Goal: Information Seeking & Learning: Learn about a topic

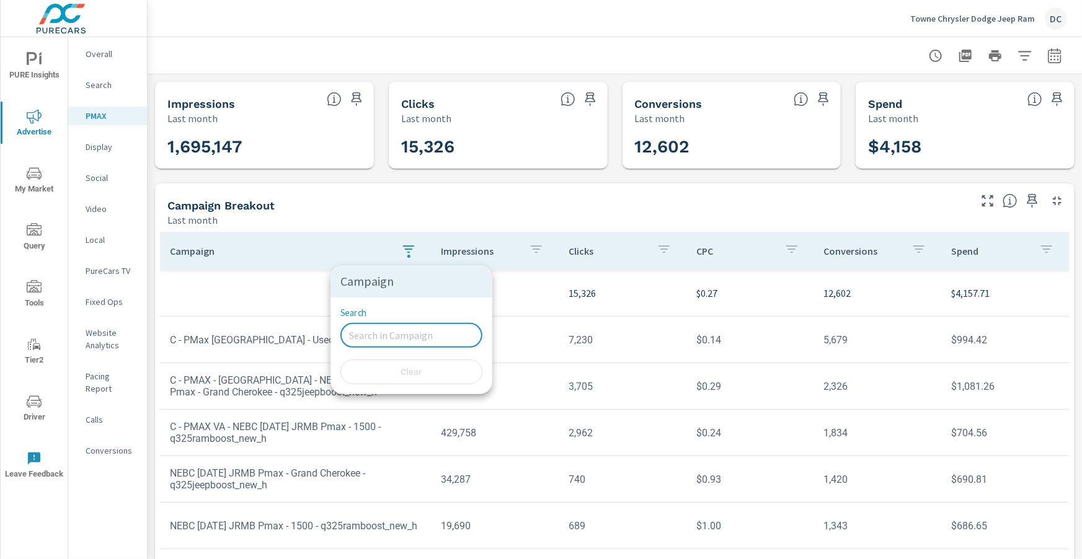
click at [941, 19] on div at bounding box center [541, 279] width 1082 height 559
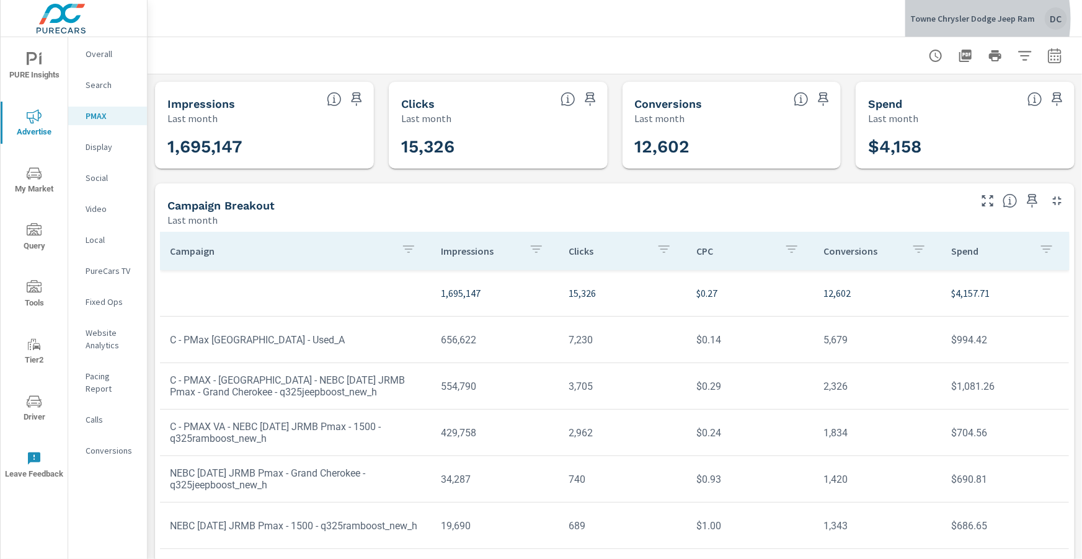
click at [945, 19] on p "Towne Chrysler Dodge Jeep Ram" at bounding box center [972, 18] width 125 height 11
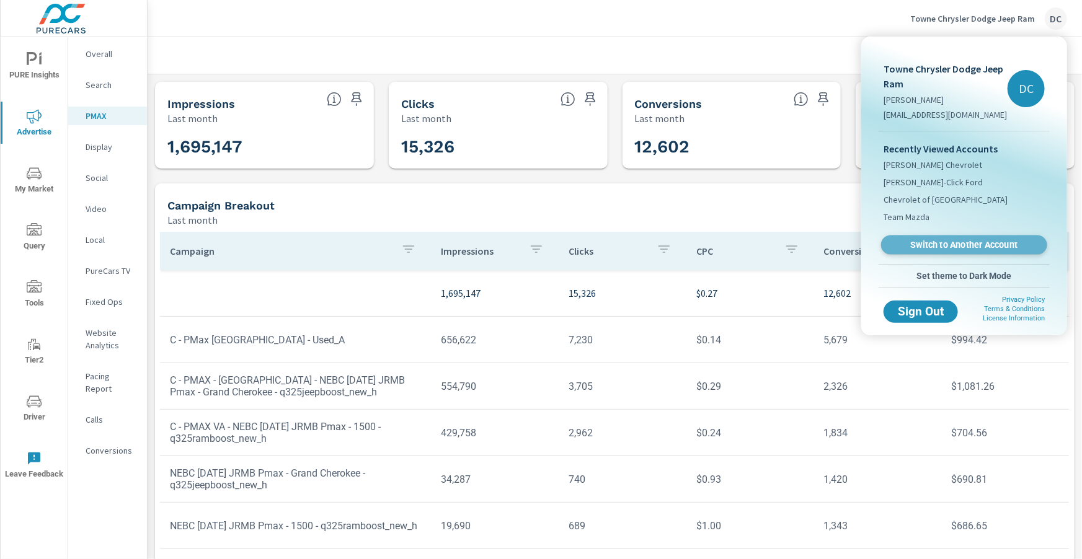
click at [932, 239] on span "Switch to Another Account" at bounding box center [964, 245] width 152 height 12
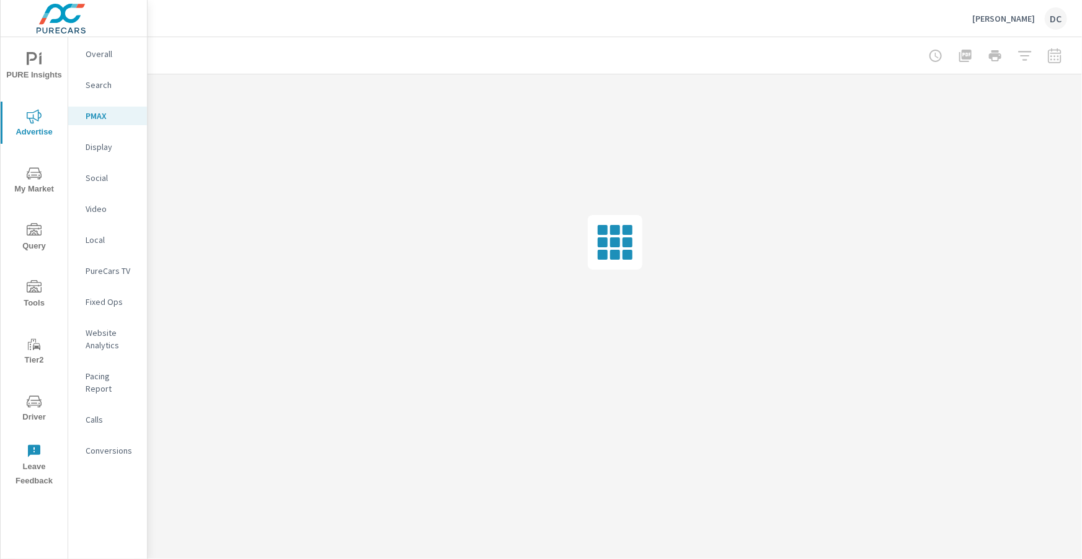
click at [93, 59] on p "Overall" at bounding box center [111, 54] width 51 height 12
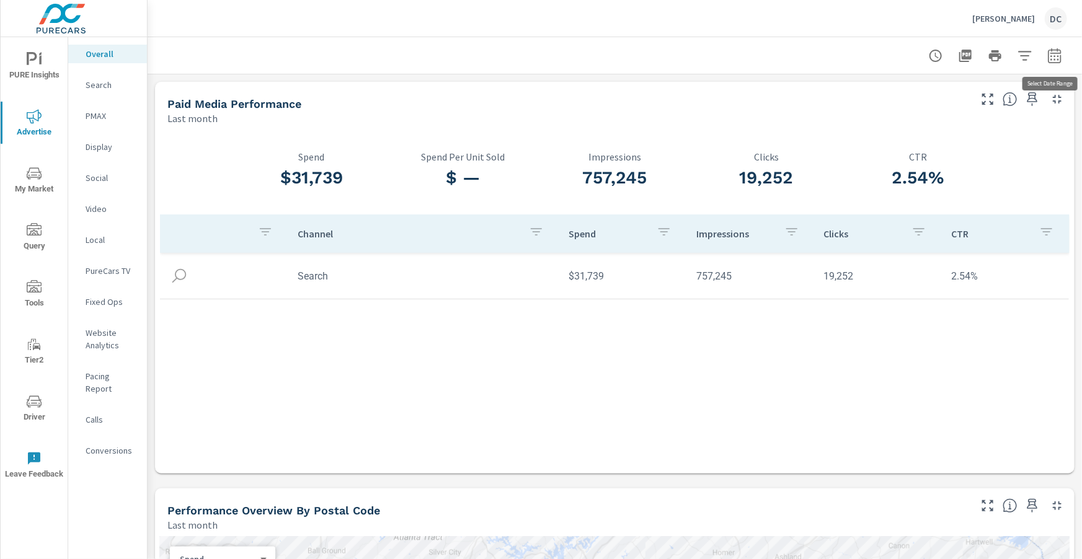
click at [1063, 56] on button "button" at bounding box center [1054, 55] width 25 height 25
select select "Last month"
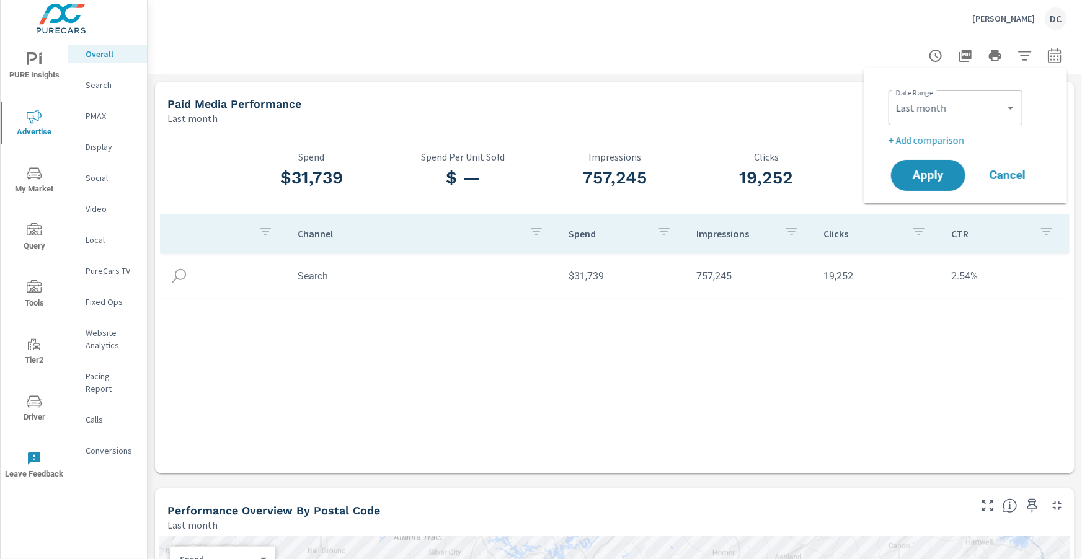
click at [944, 144] on p "+ Add comparison" at bounding box center [967, 140] width 159 height 15
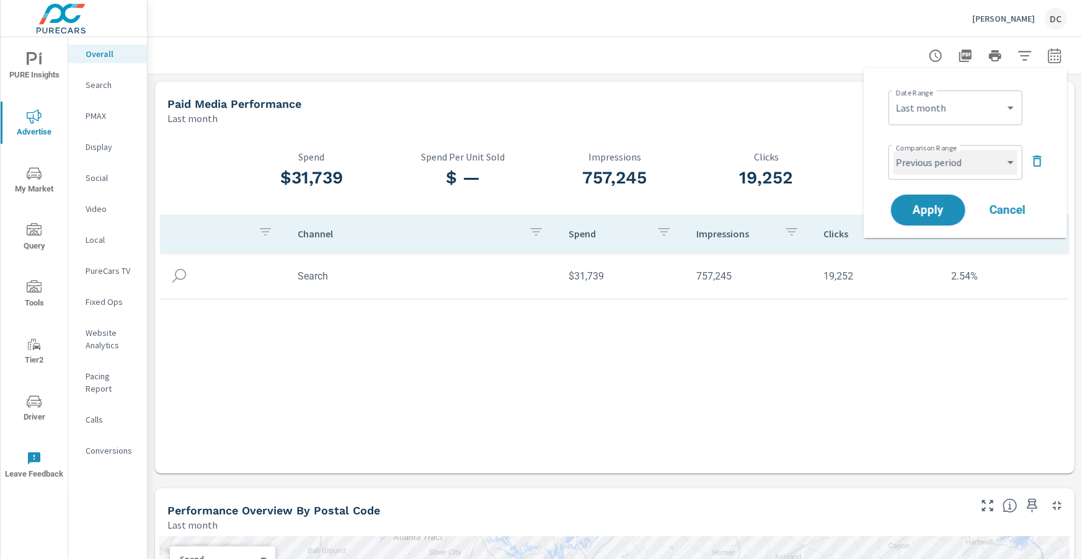
click at [944, 162] on select "Custom Previous period Previous month Previous year" at bounding box center [955, 162] width 124 height 25
click at [893, 150] on select "Custom Previous period Previous month Previous year" at bounding box center [955, 162] width 124 height 25
select select "Previous month"
click at [944, 200] on button "Apply" at bounding box center [928, 210] width 77 height 32
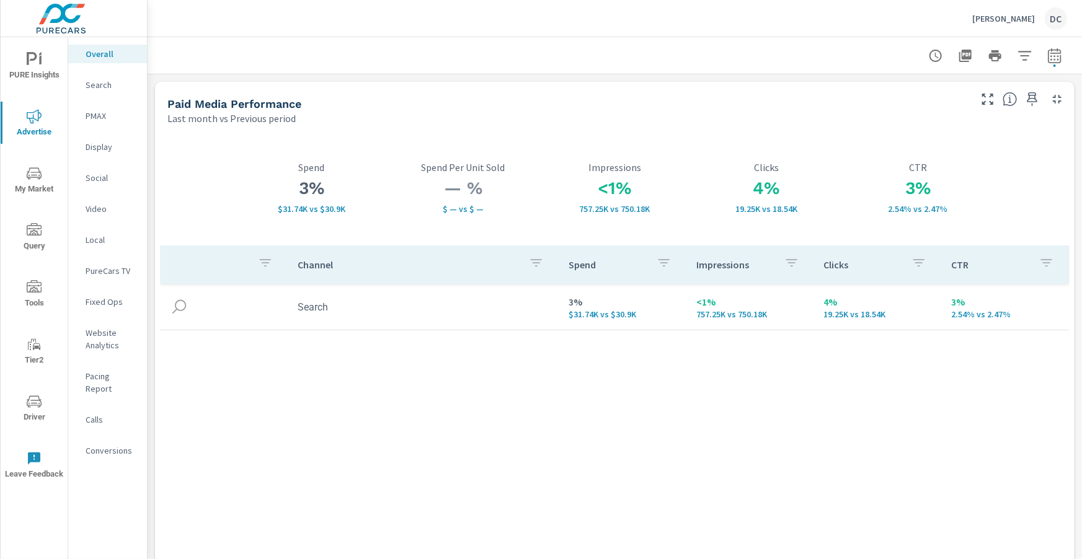
scroll to position [27, 0]
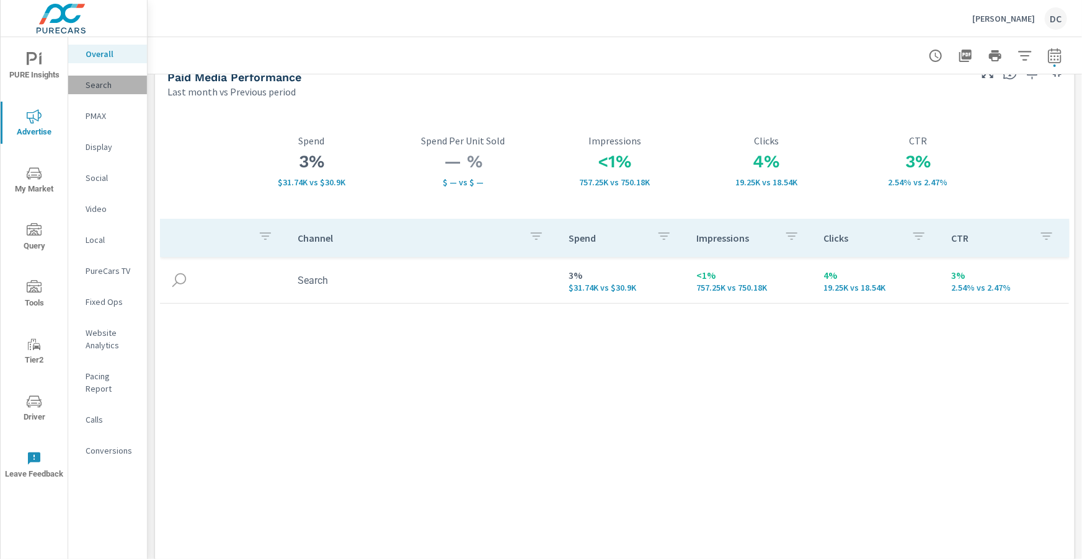
click at [107, 81] on p "Search" at bounding box center [111, 85] width 51 height 12
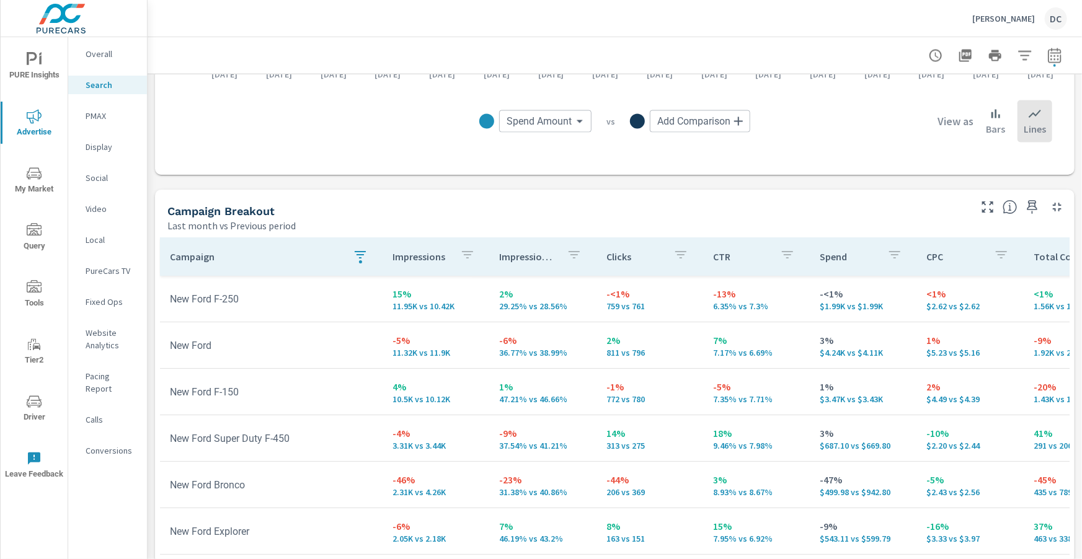
scroll to position [1240, 0]
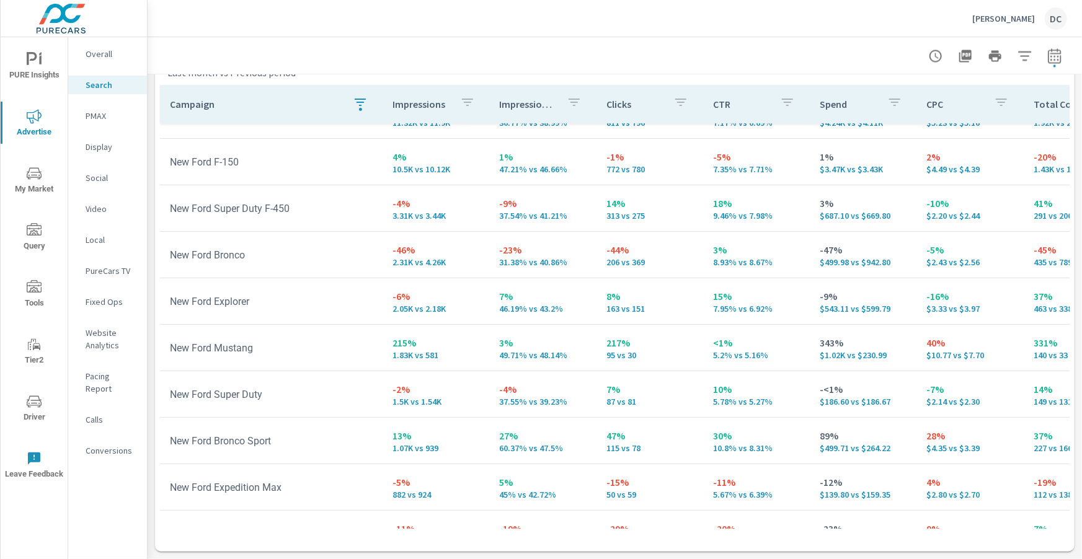
scroll to position [129, 0]
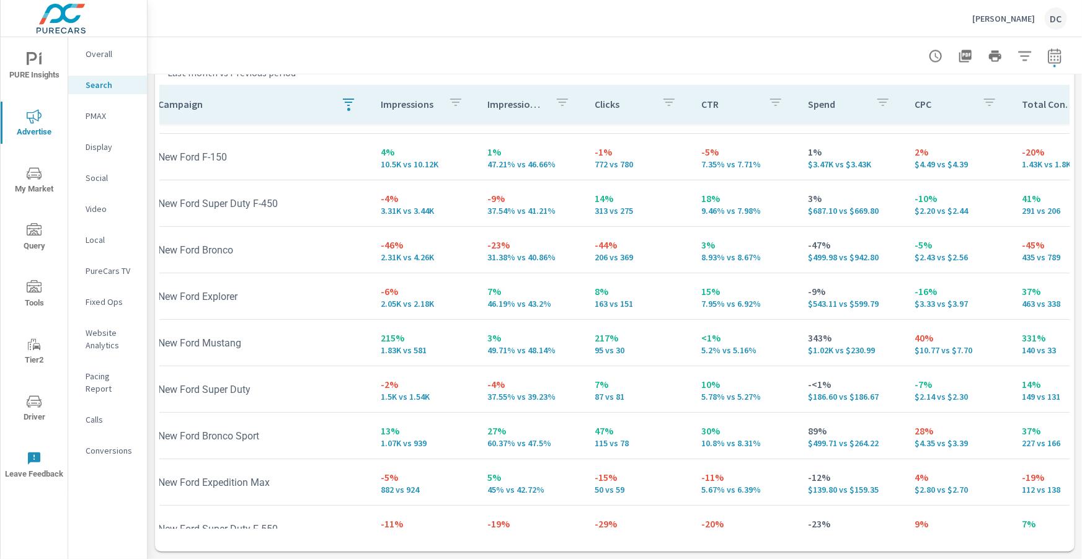
scroll to position [7, 12]
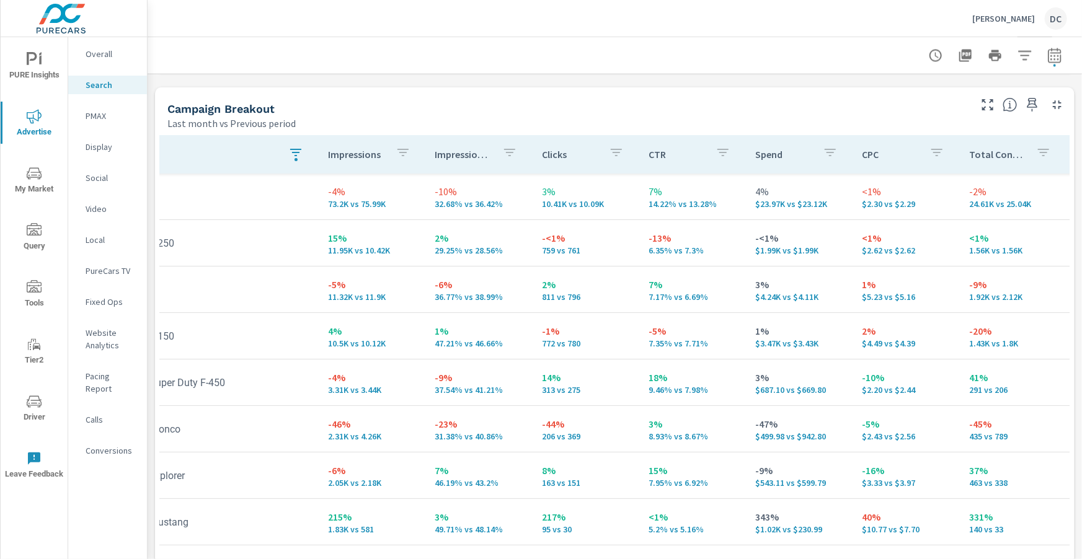
scroll to position [0, 57]
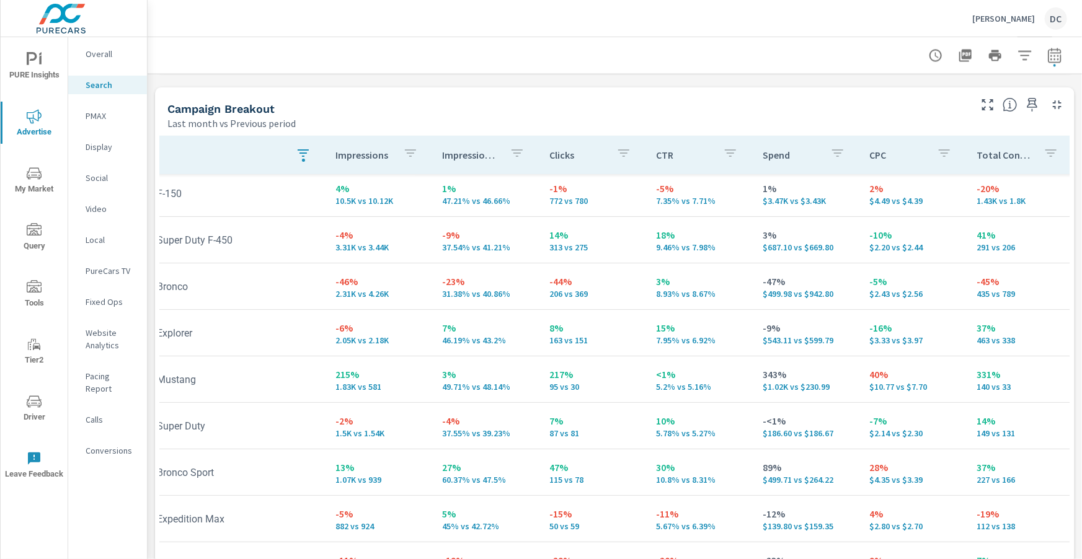
scroll to position [187, 57]
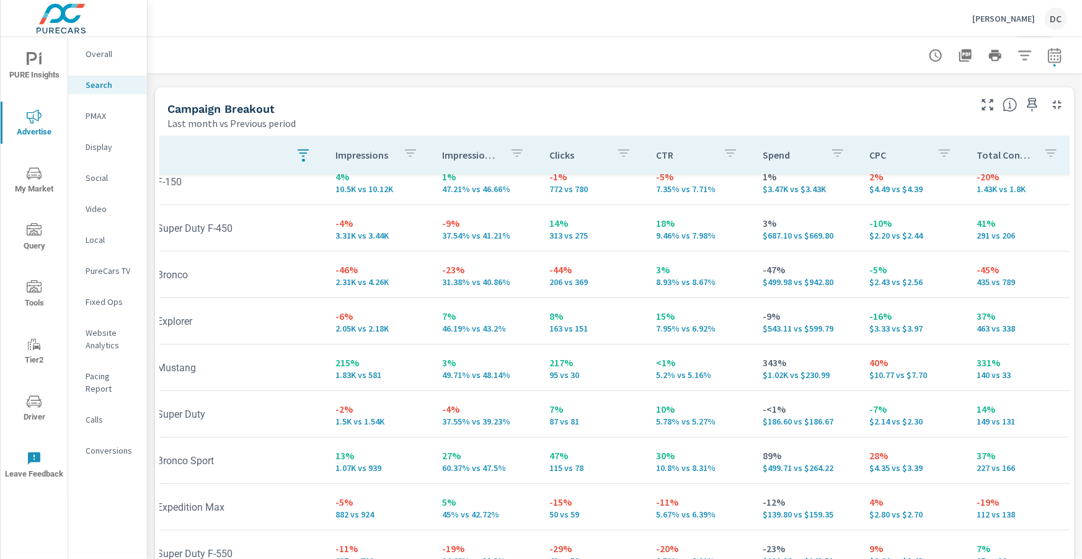
scroll to position [155, 0]
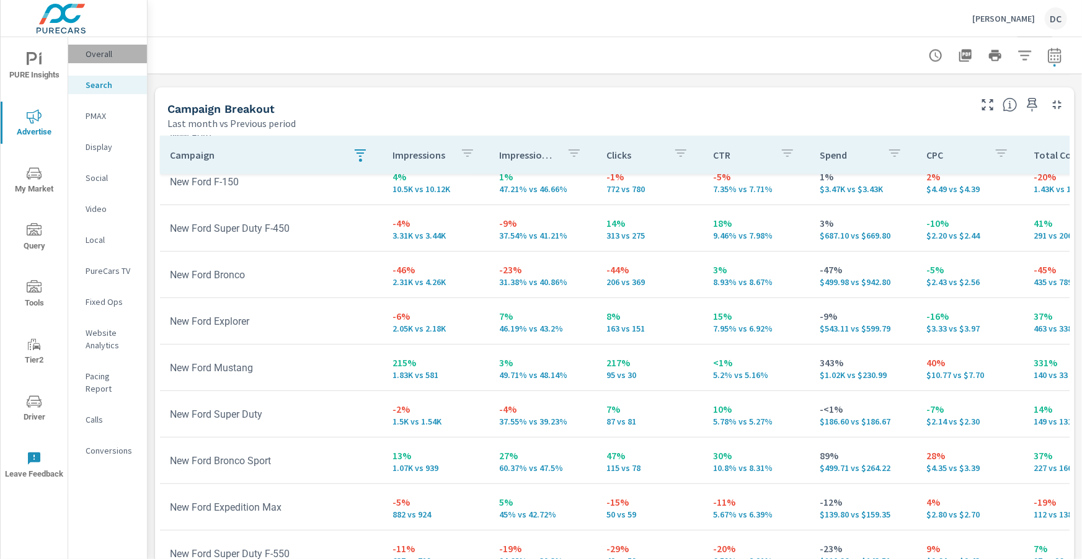
click at [108, 56] on p "Overall" at bounding box center [111, 54] width 51 height 12
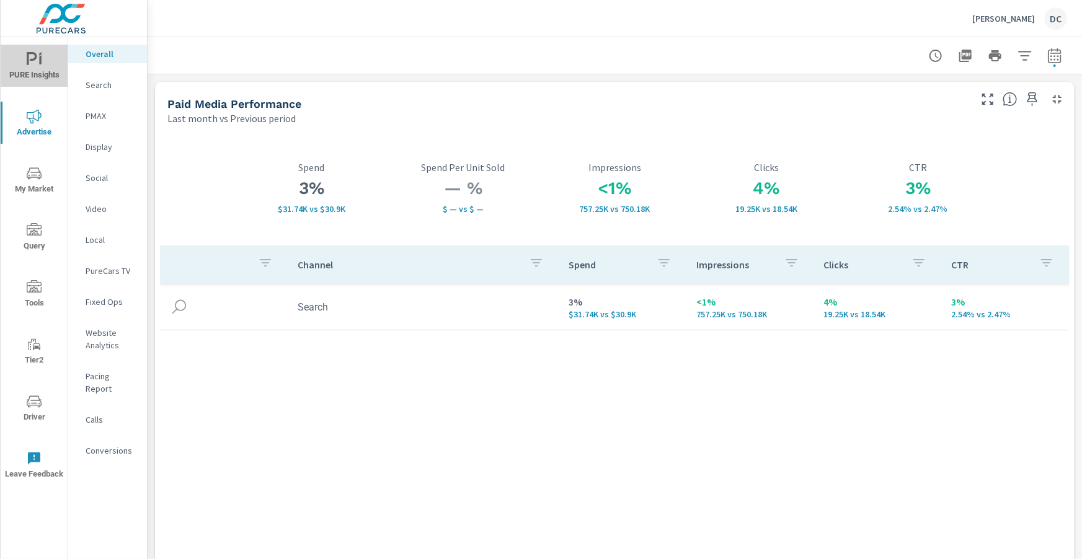
click at [32, 73] on span "PURE Insights" at bounding box center [34, 67] width 60 height 30
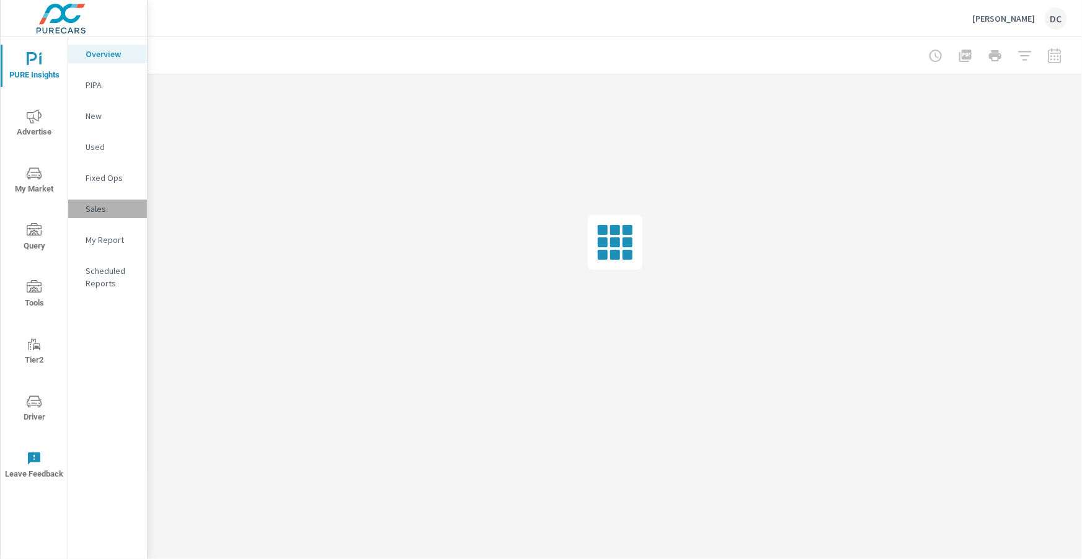
click at [95, 208] on p "Sales" at bounding box center [111, 209] width 51 height 12
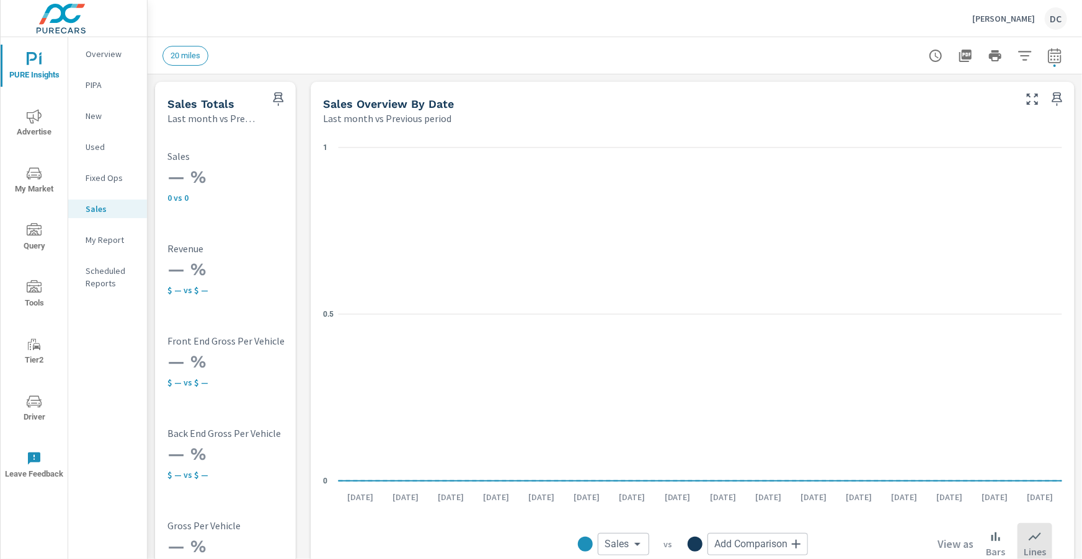
click at [37, 112] on icon "nav menu" at bounding box center [34, 116] width 15 height 15
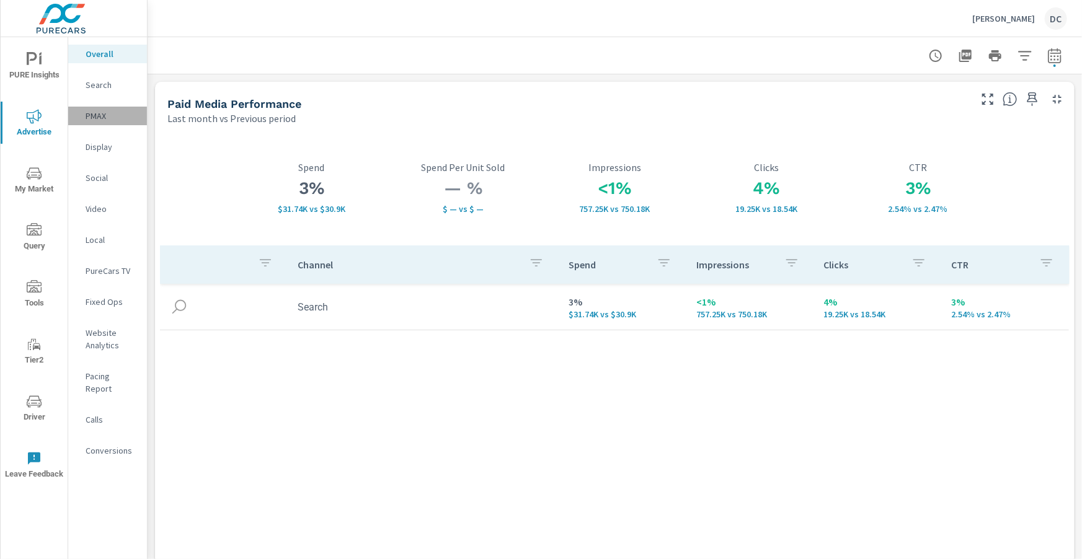
click at [92, 122] on div "PMAX" at bounding box center [107, 116] width 79 height 19
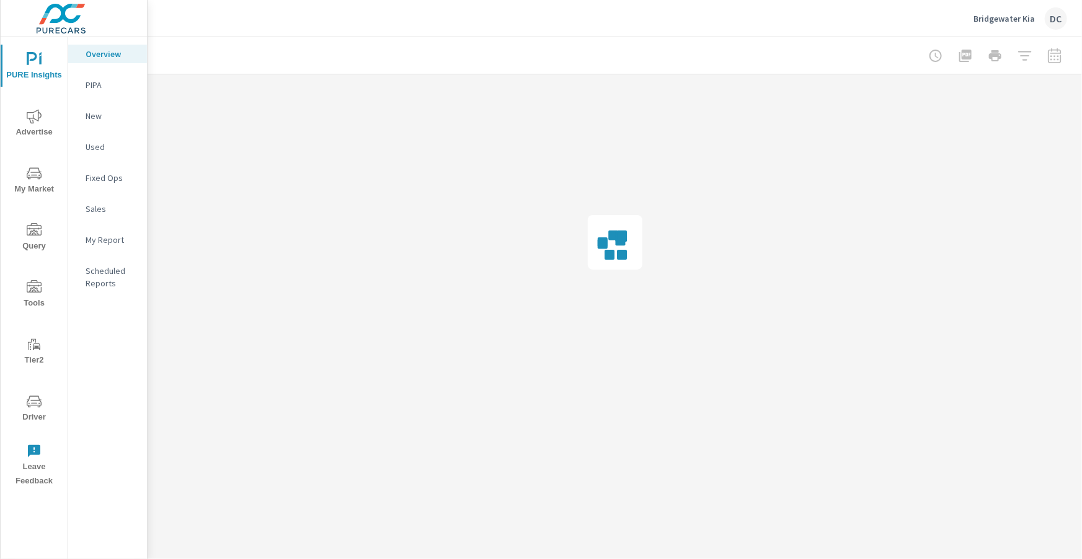
click at [45, 124] on span "Advertise" at bounding box center [34, 124] width 60 height 30
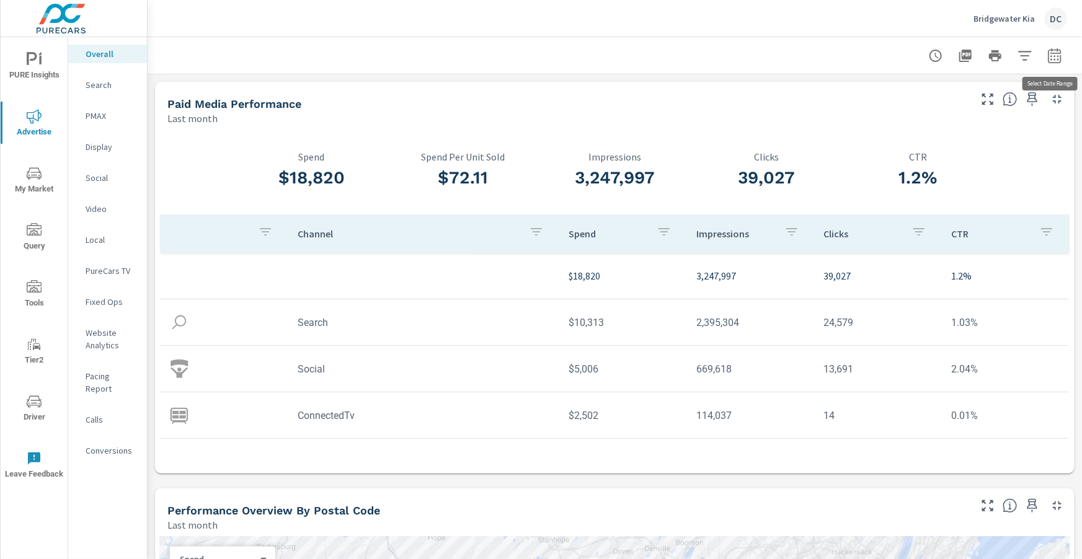
click at [1045, 57] on button "button" at bounding box center [1054, 55] width 25 height 25
select select "Last month"
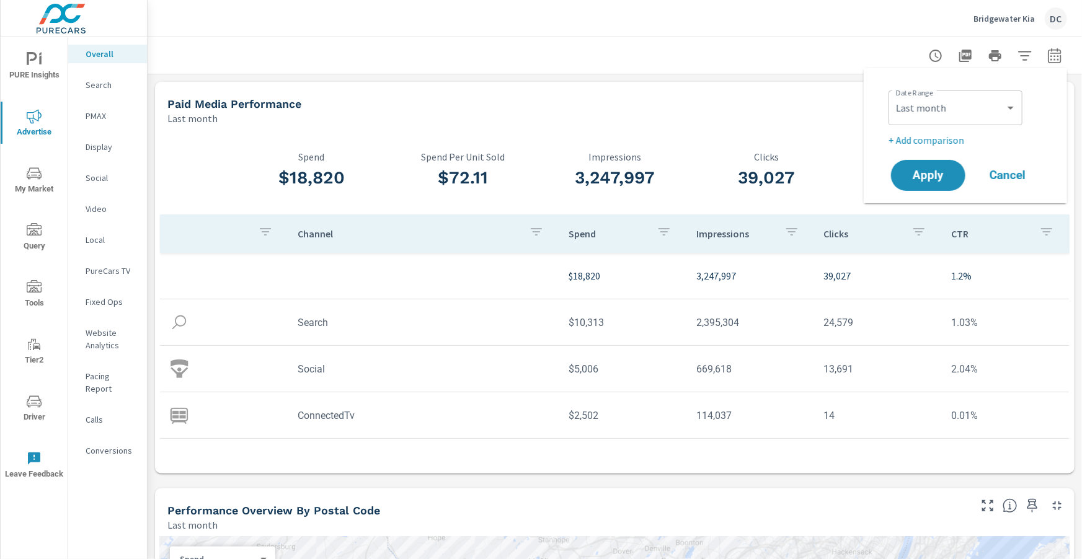
click at [961, 139] on p "+ Add comparison" at bounding box center [967, 140] width 159 height 15
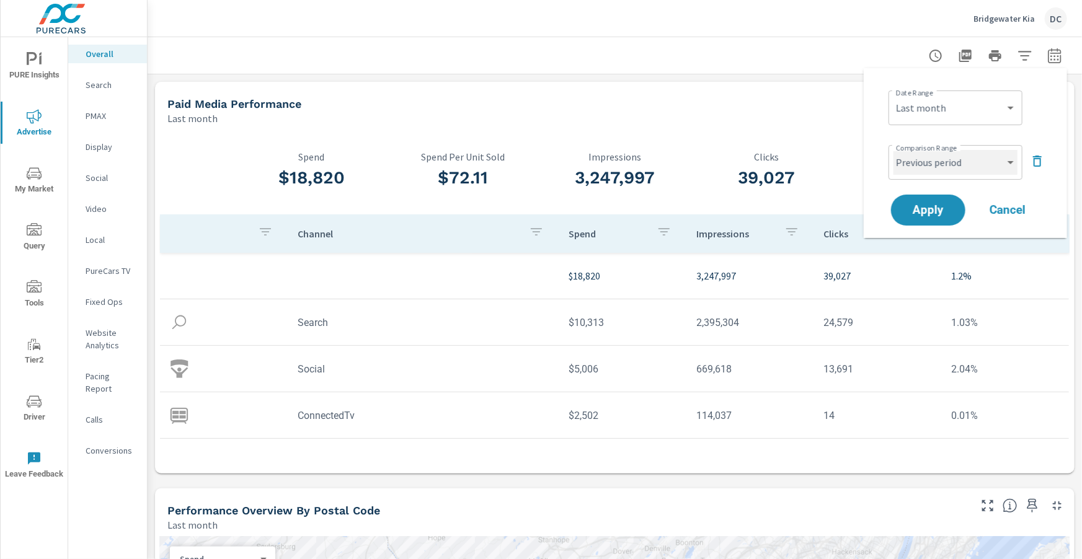
click at [960, 161] on select "Custom Previous period Previous month Previous year" at bounding box center [955, 162] width 124 height 25
click at [893, 150] on select "Custom Previous period Previous month Previous year" at bounding box center [955, 162] width 124 height 25
select select "Previous month"
click at [944, 201] on button "Apply" at bounding box center [928, 210] width 77 height 32
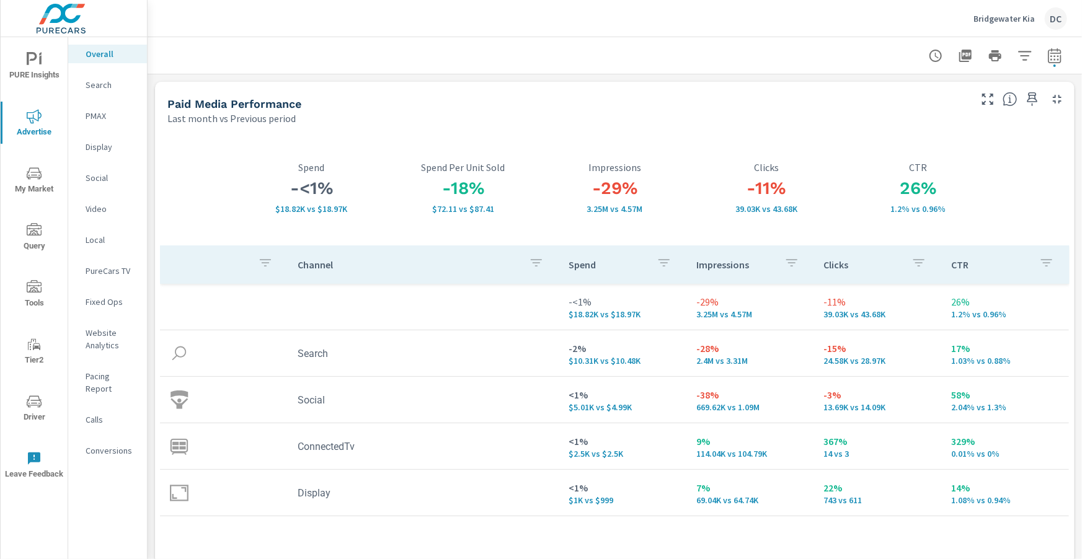
click at [30, 50] on button "PURE Insights" at bounding box center [34, 66] width 67 height 42
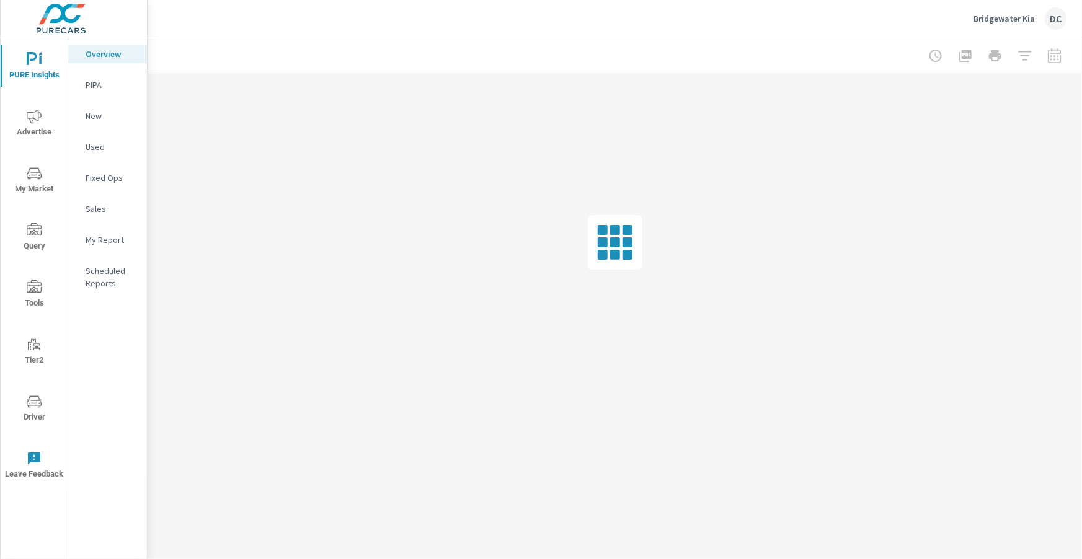
click at [104, 216] on div "Sales" at bounding box center [107, 209] width 79 height 19
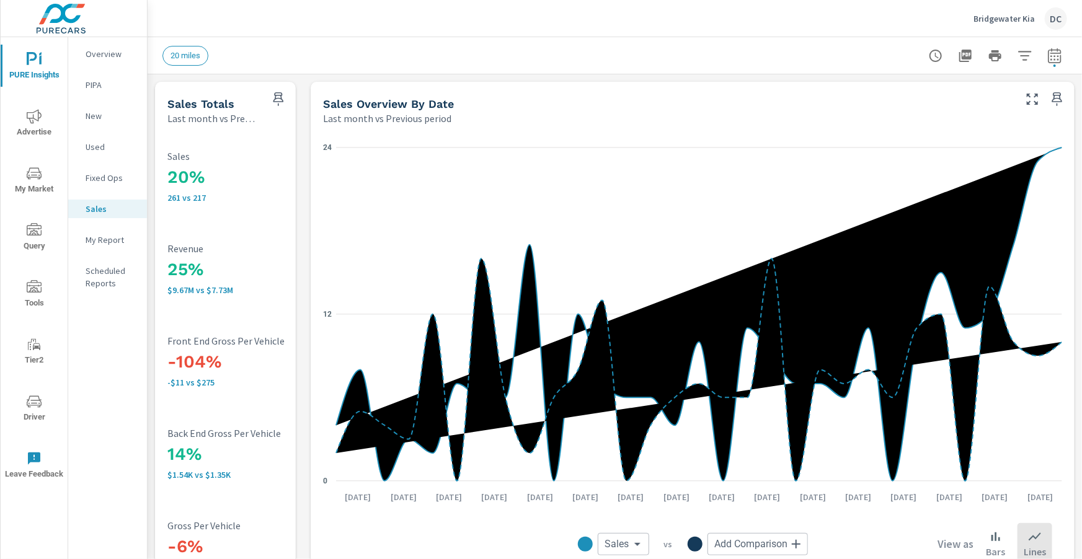
click at [97, 116] on p "New" at bounding box center [111, 116] width 51 height 12
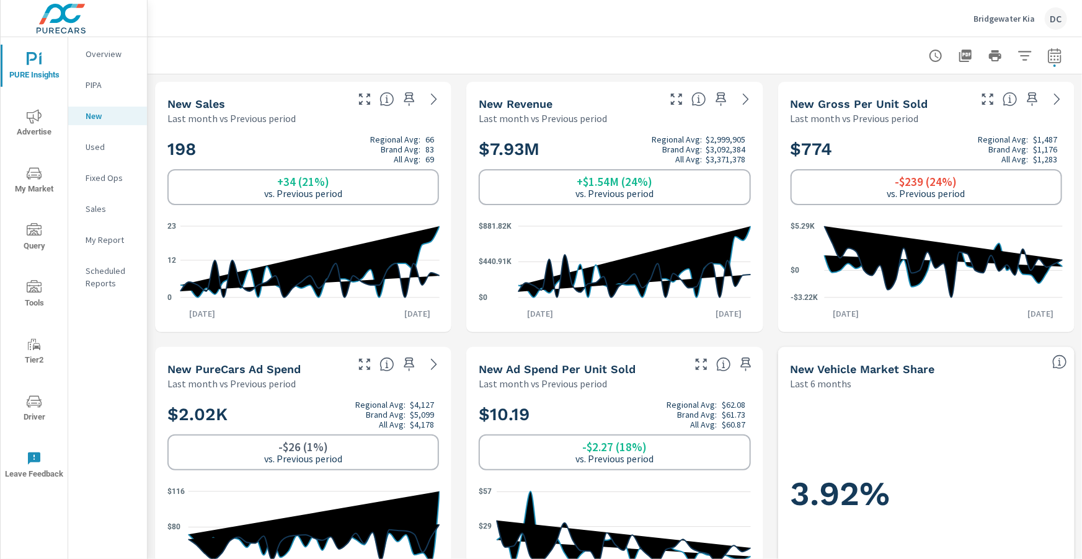
click at [93, 148] on p "Used" at bounding box center [111, 147] width 51 height 12
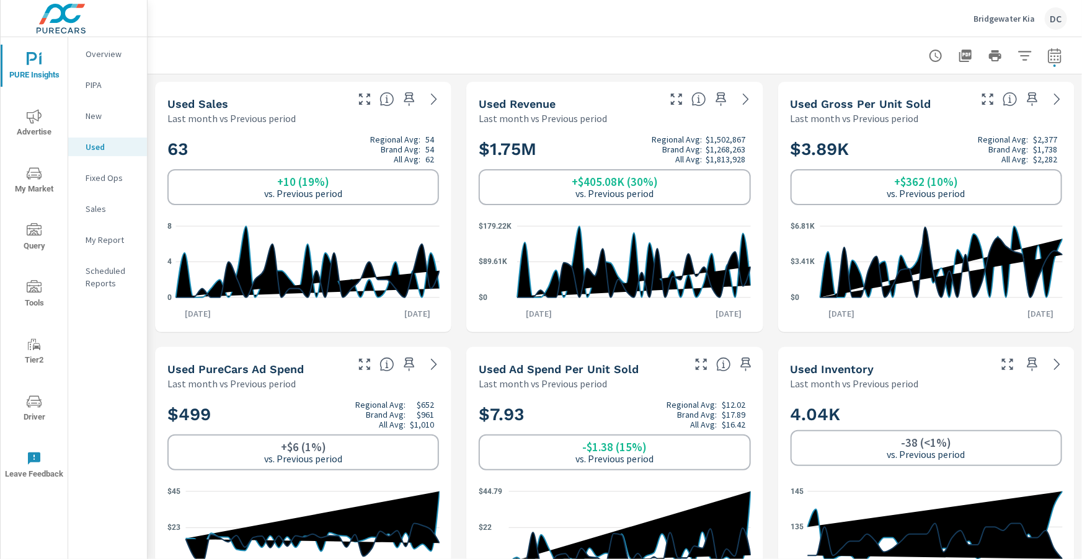
click at [99, 206] on p "Sales" at bounding box center [111, 209] width 51 height 12
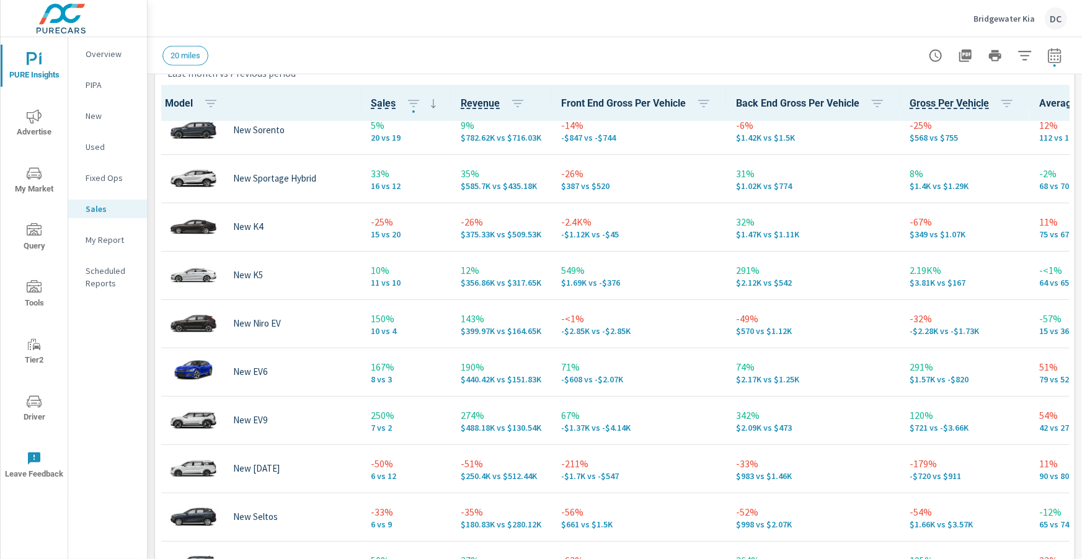
scroll to position [209, 6]
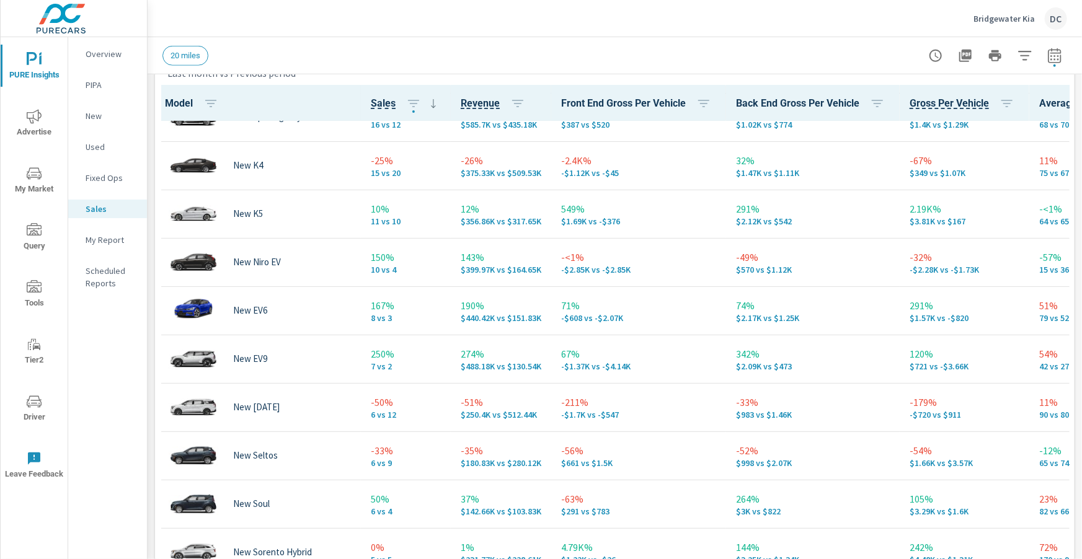
scroll to position [273, 6]
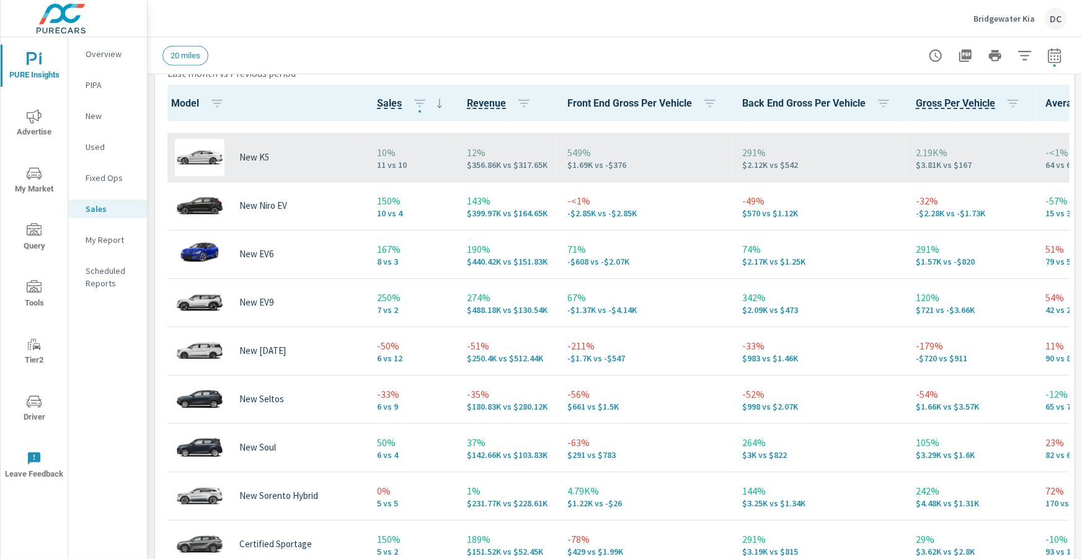
scroll to position [327, 0]
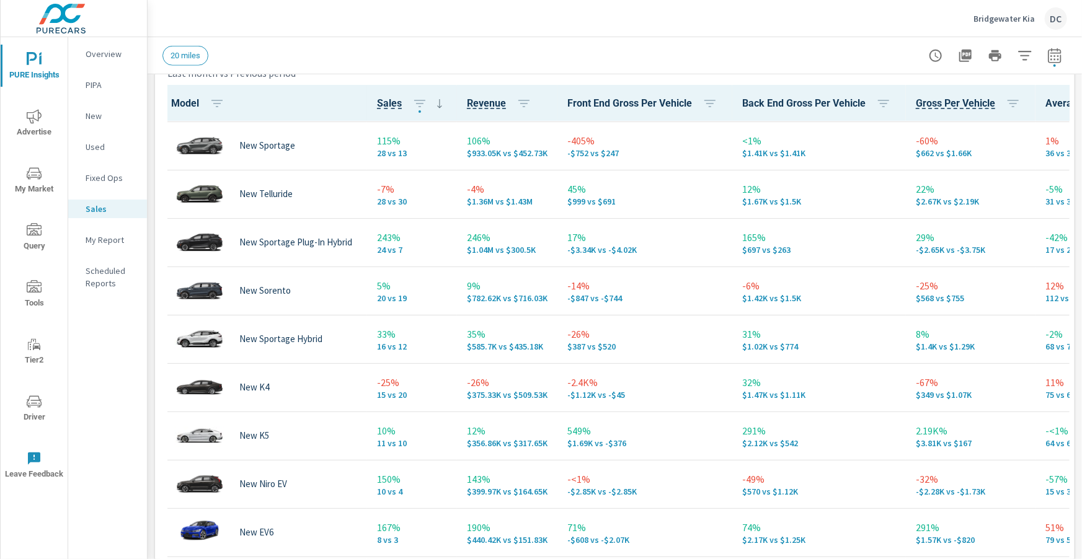
scroll to position [34, 0]
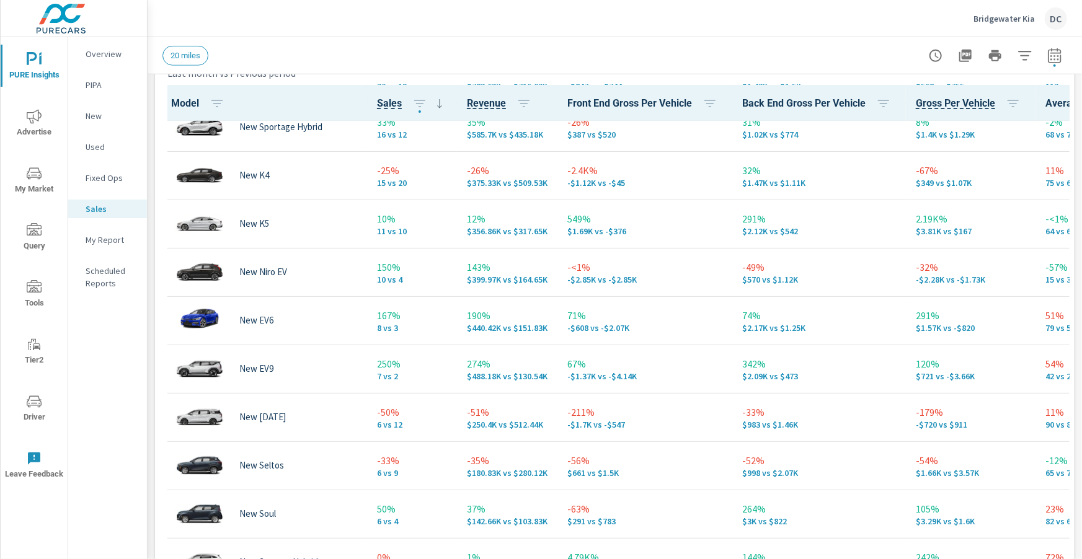
scroll to position [252, 0]
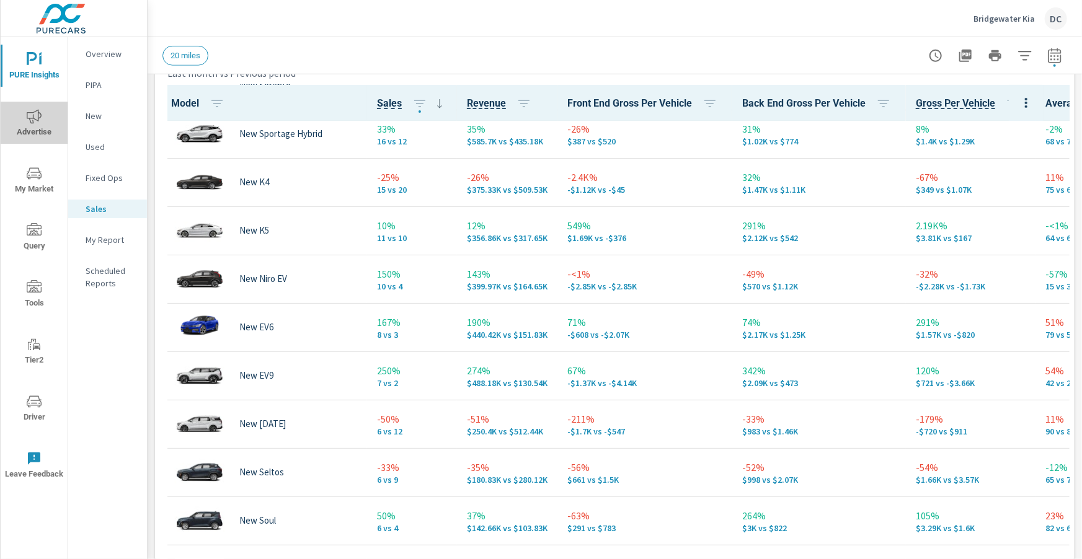
click at [32, 111] on icon "nav menu" at bounding box center [34, 116] width 15 height 15
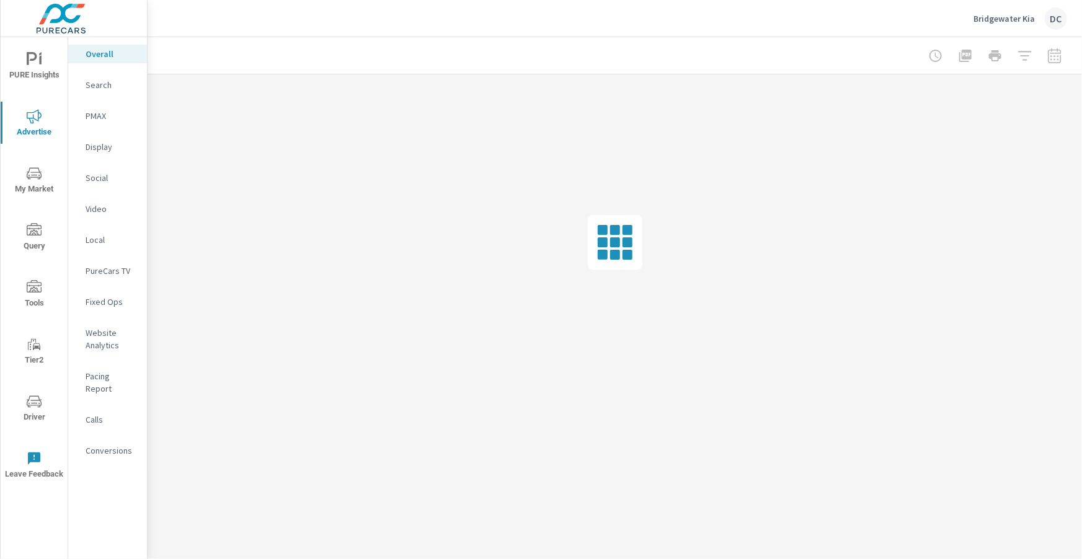
click at [104, 113] on p "PMAX" at bounding box center [111, 116] width 51 height 12
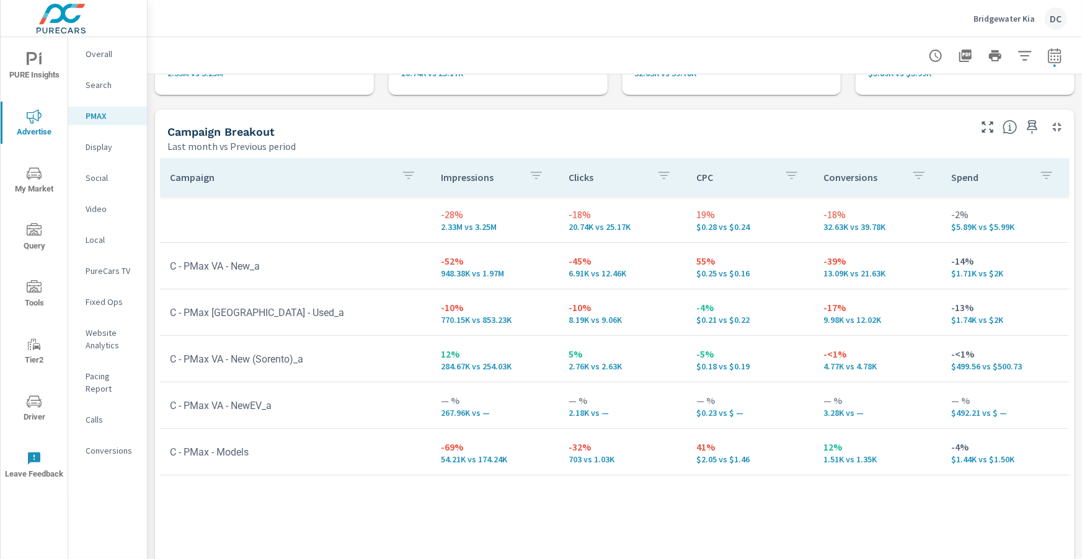
scroll to position [104, 0]
click at [99, 147] on p "Display" at bounding box center [111, 147] width 51 height 12
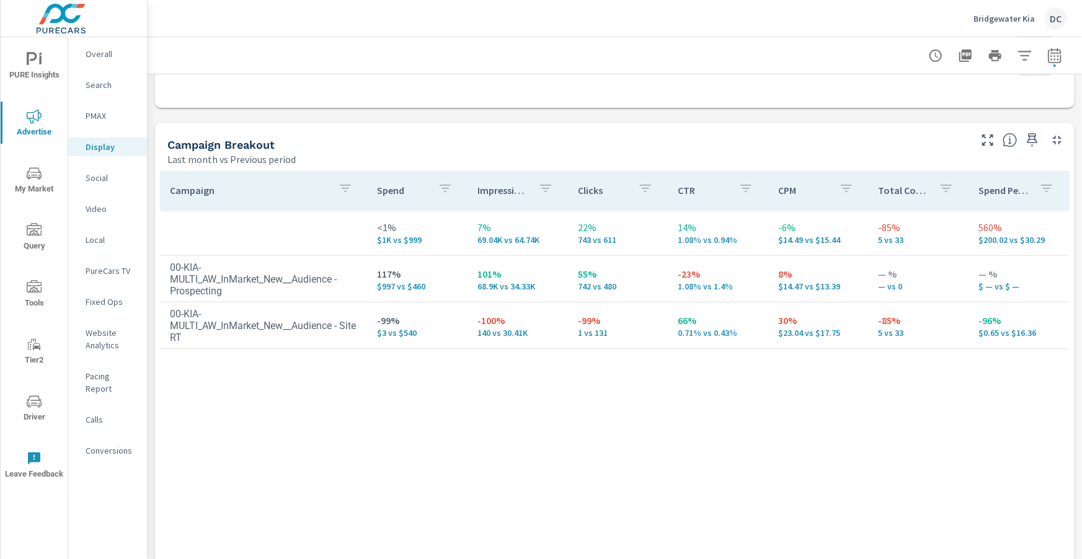
scroll to position [495, 0]
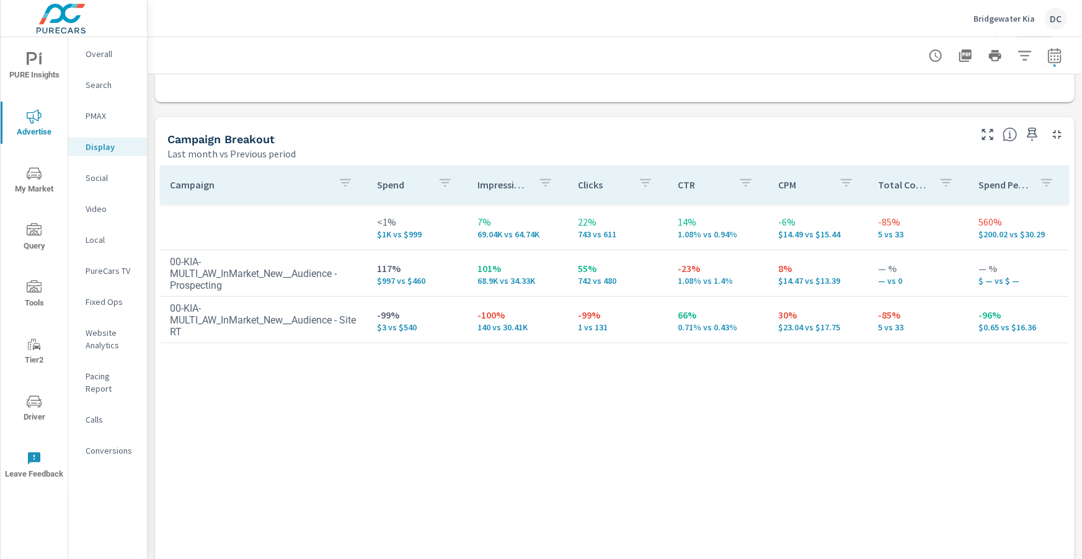
click at [99, 179] on p "Social" at bounding box center [111, 178] width 51 height 12
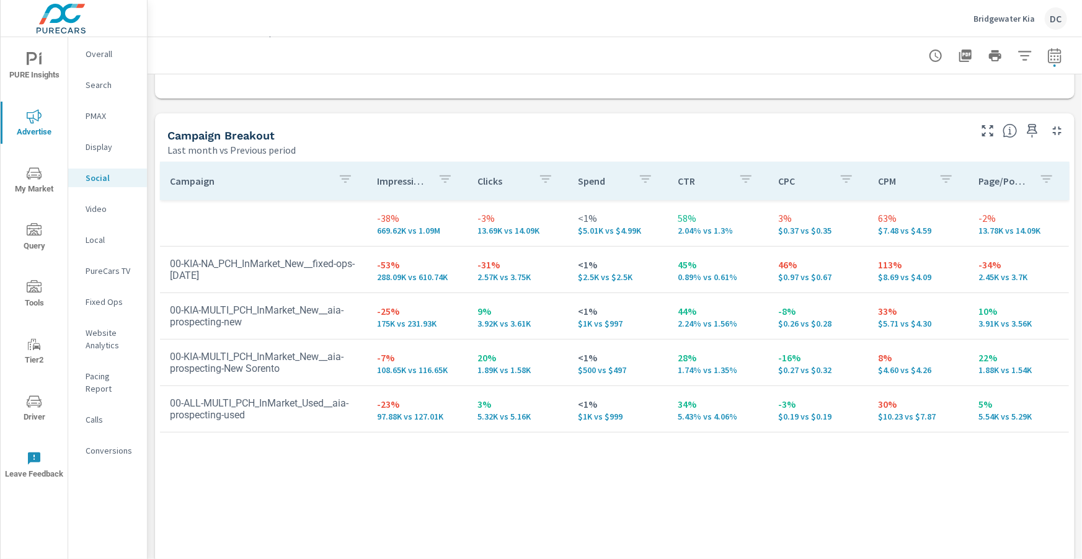
scroll to position [311, 0]
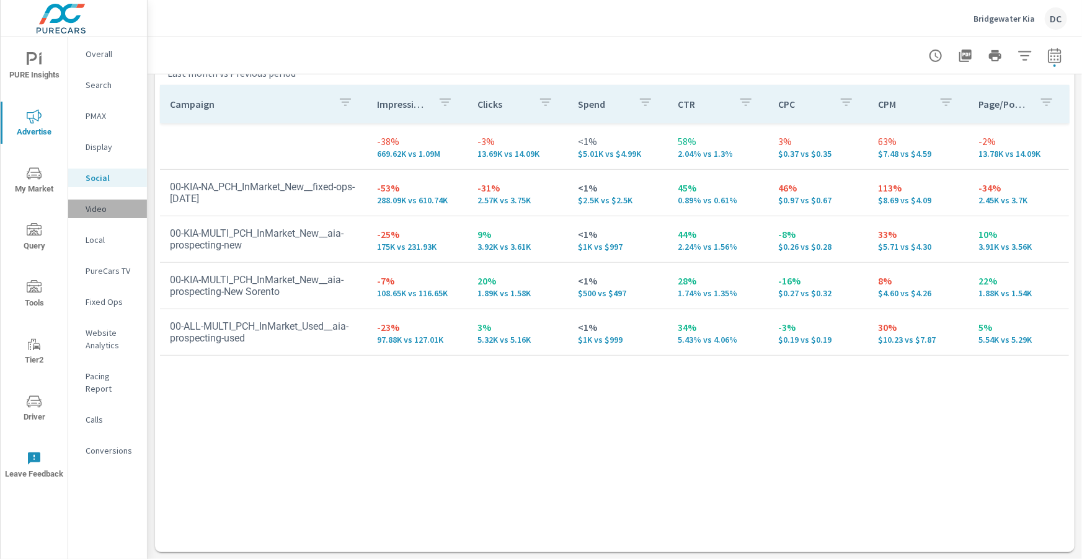
click at [110, 208] on p "Video" at bounding box center [111, 209] width 51 height 12
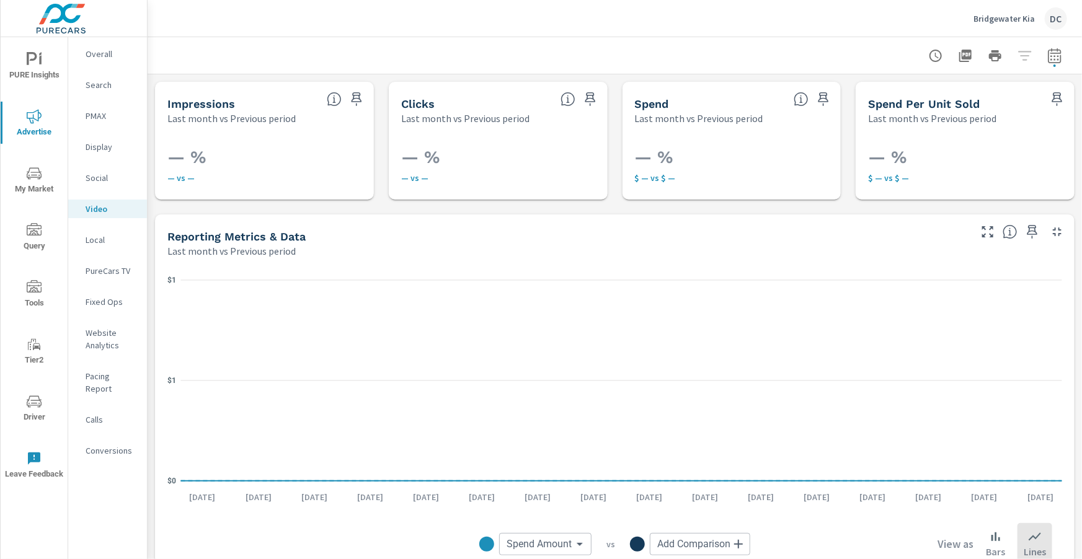
click at [104, 272] on p "PureCars TV" at bounding box center [111, 271] width 51 height 12
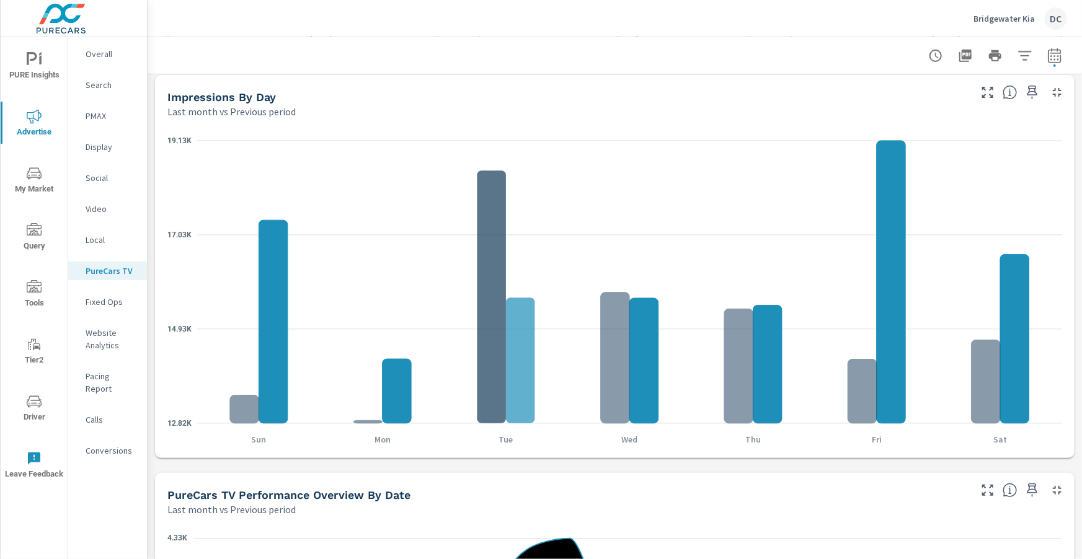
scroll to position [459, 0]
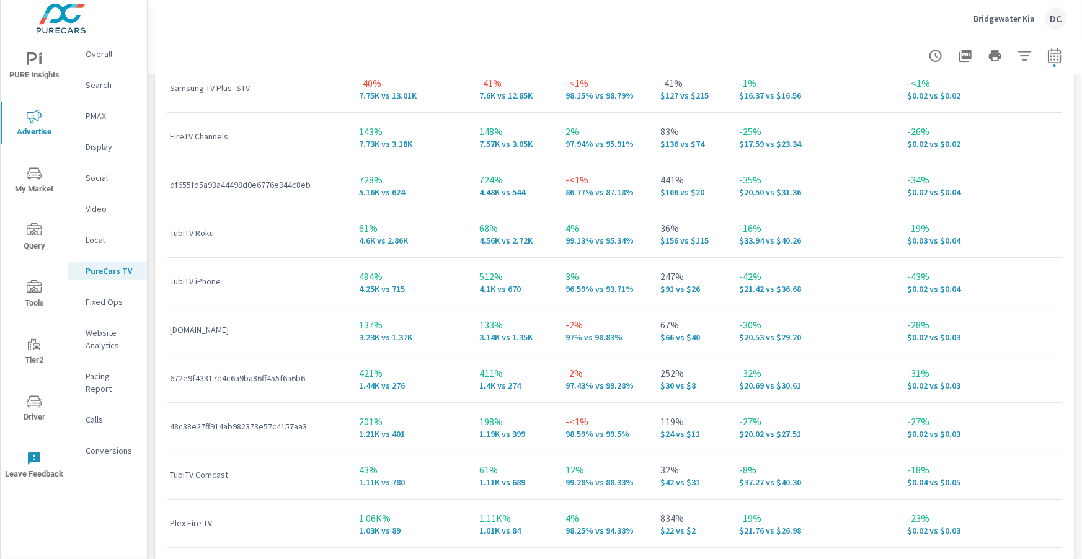
scroll to position [2201, 0]
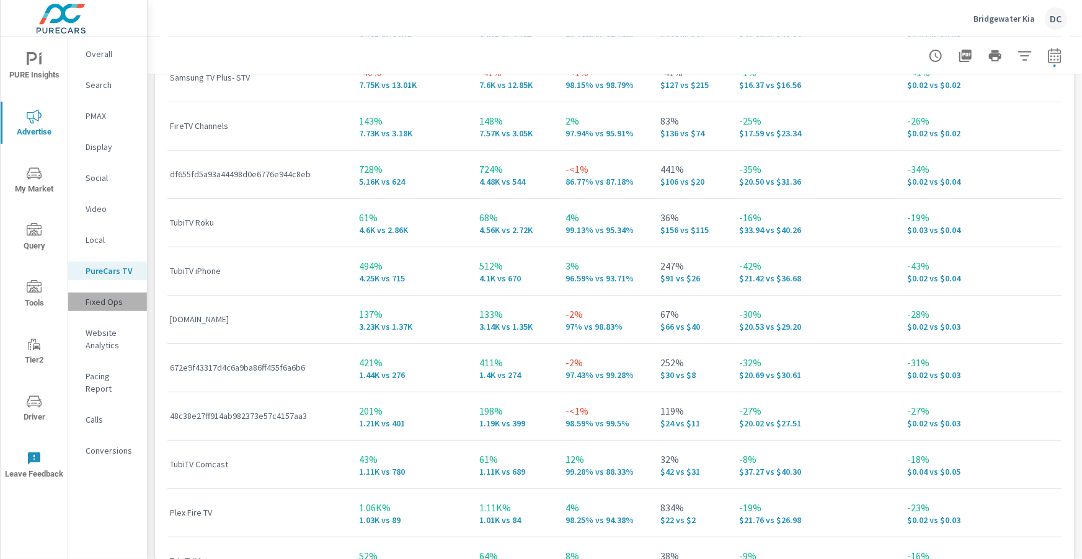
click at [84, 306] on div "Fixed Ops" at bounding box center [107, 302] width 79 height 19
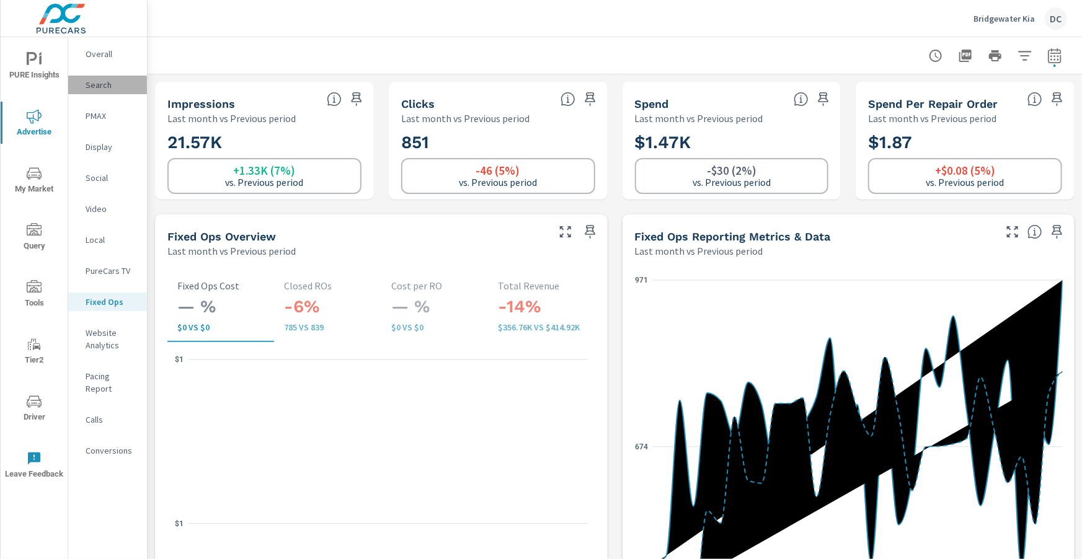
click at [101, 81] on p "Search" at bounding box center [111, 85] width 51 height 12
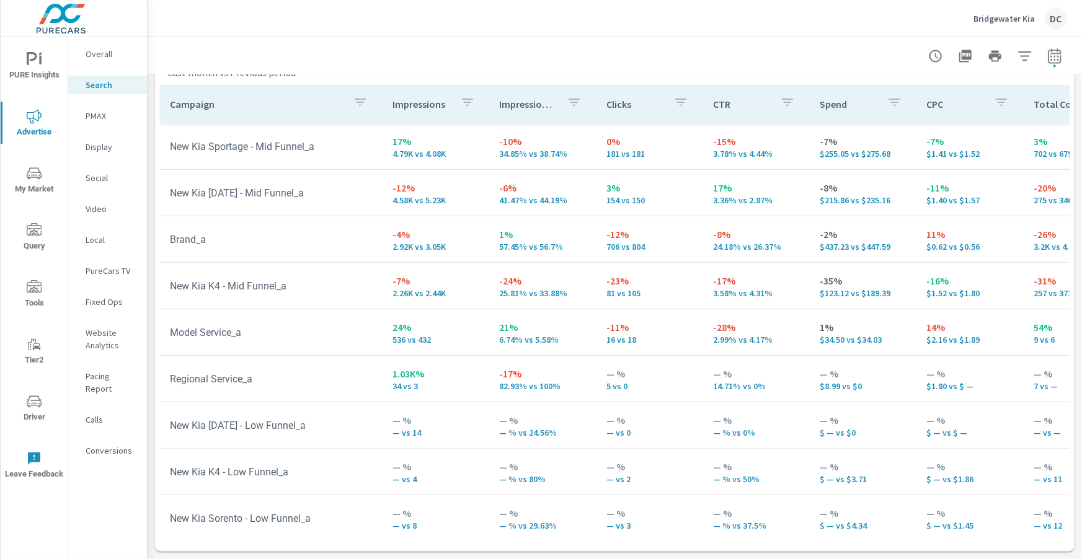
scroll to position [1240, 0]
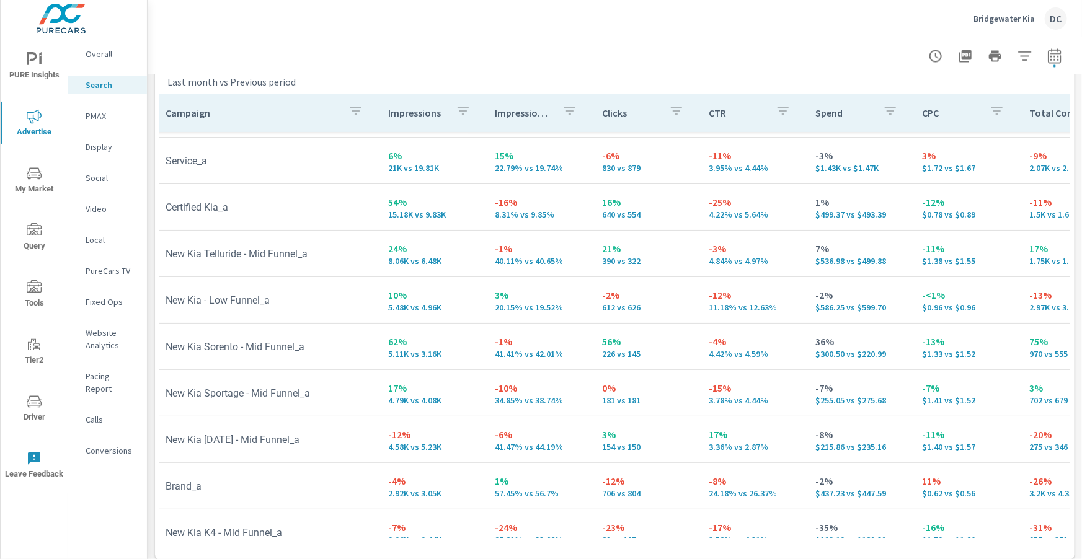
scroll to position [43, 4]
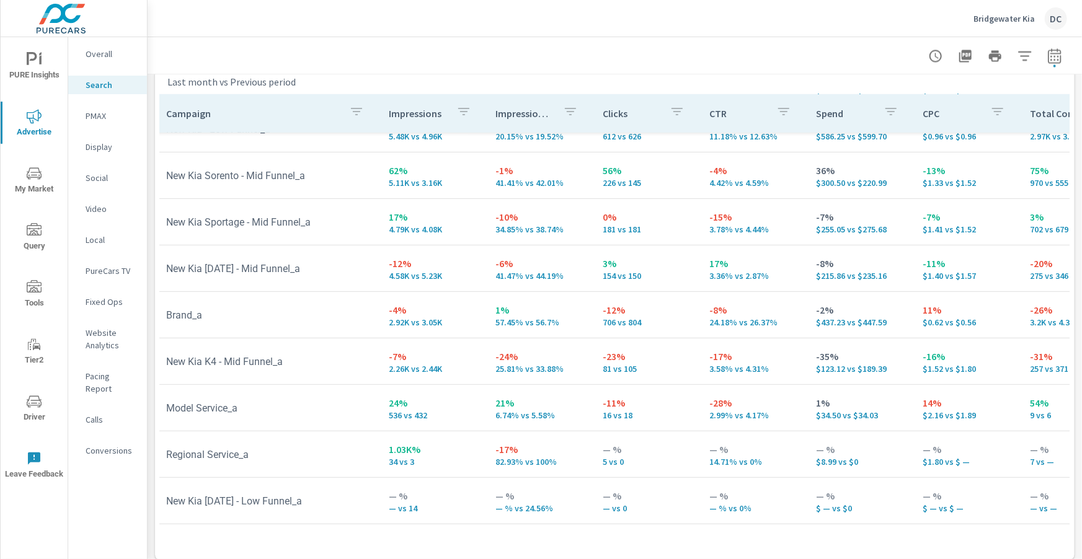
scroll to position [219, 4]
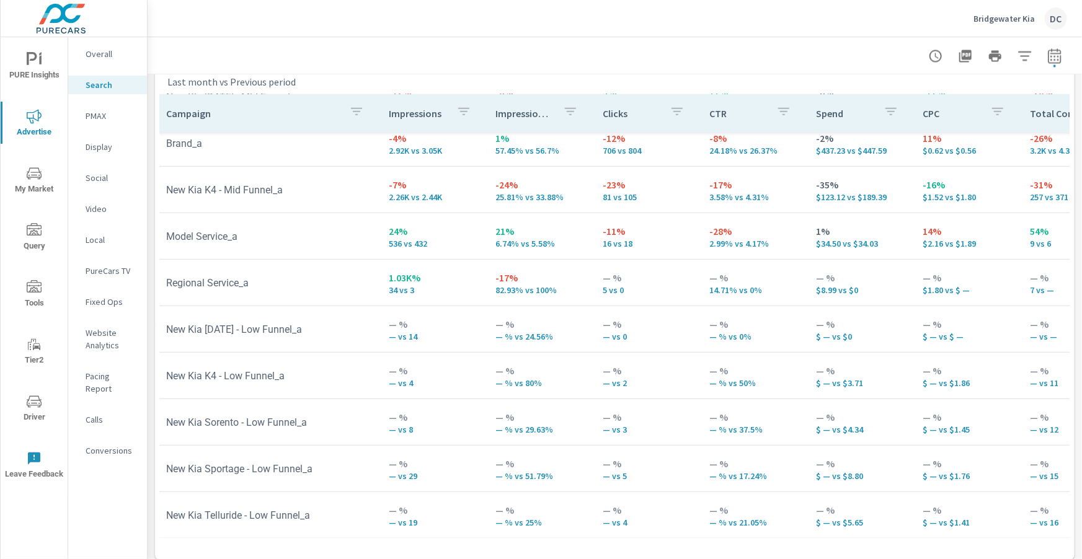
scroll to position [384, 6]
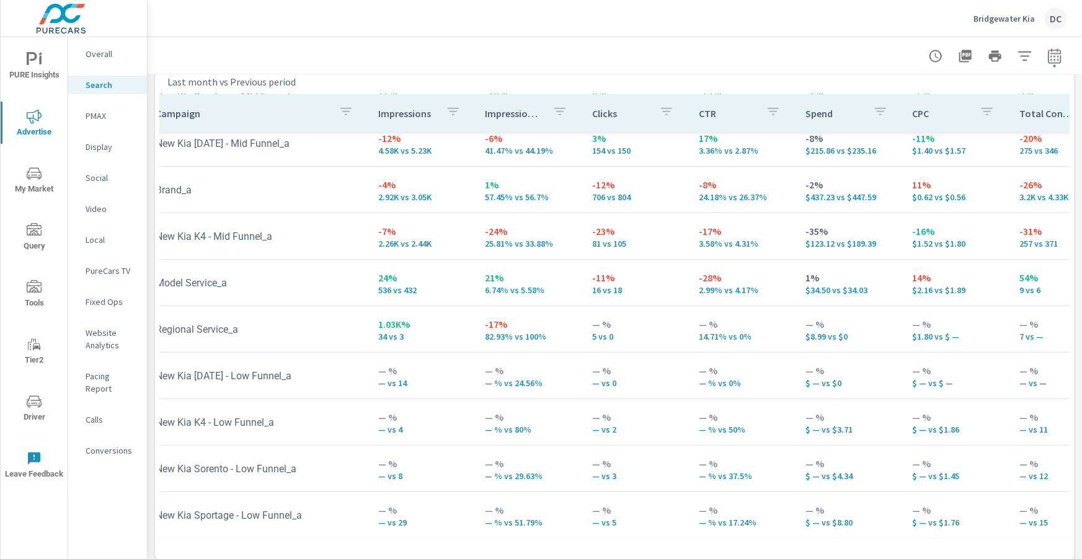
scroll to position [384, 14]
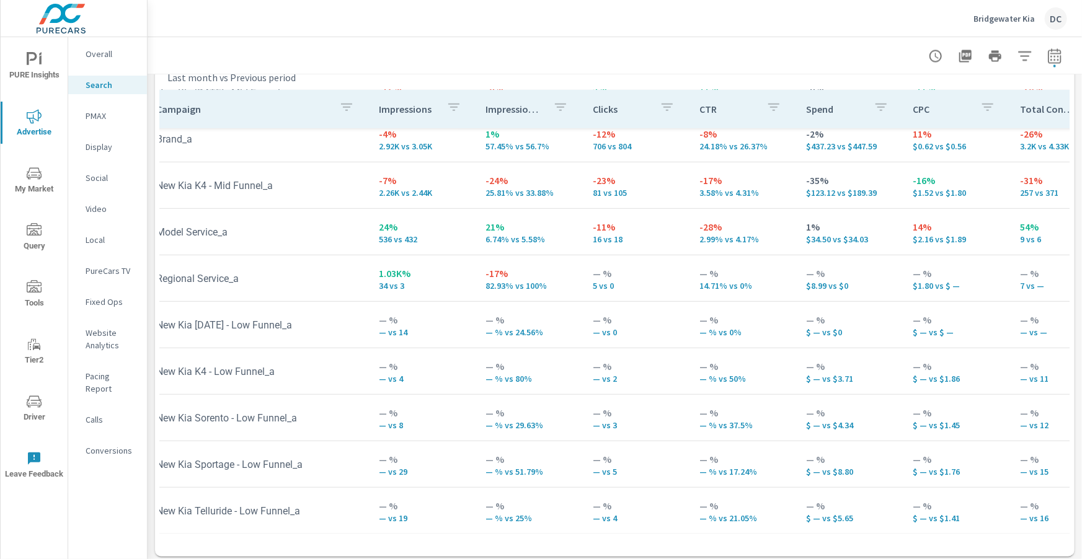
scroll to position [1240, 0]
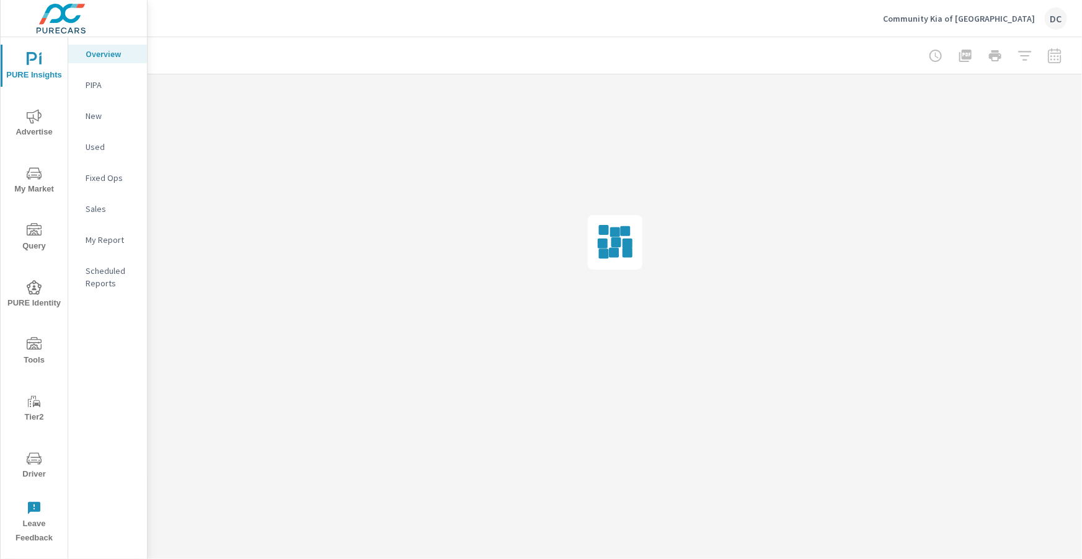
click at [41, 110] on span "Advertise" at bounding box center [34, 124] width 60 height 30
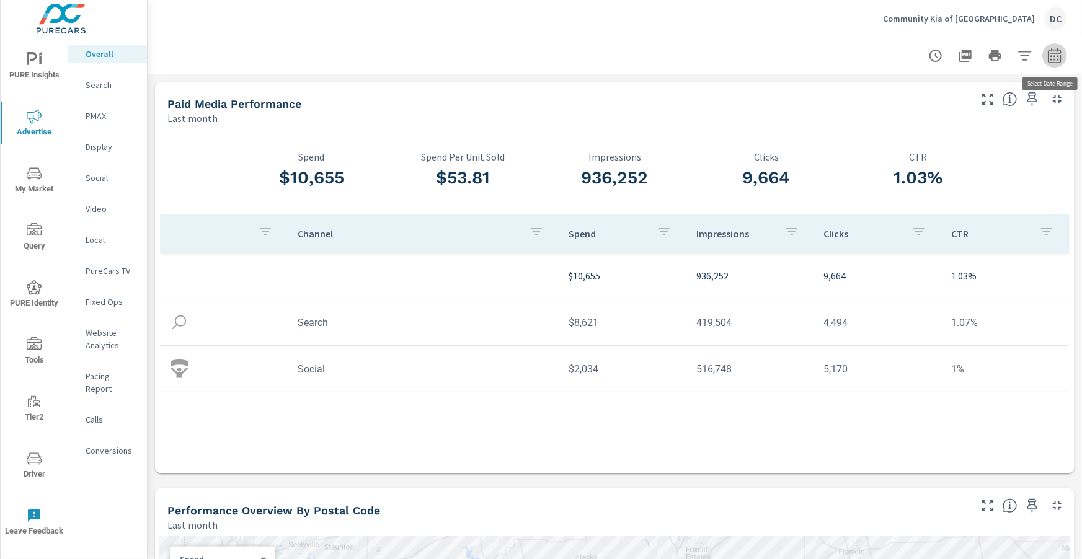
click at [1053, 62] on icon "button" at bounding box center [1054, 55] width 13 height 15
select select "Last month"
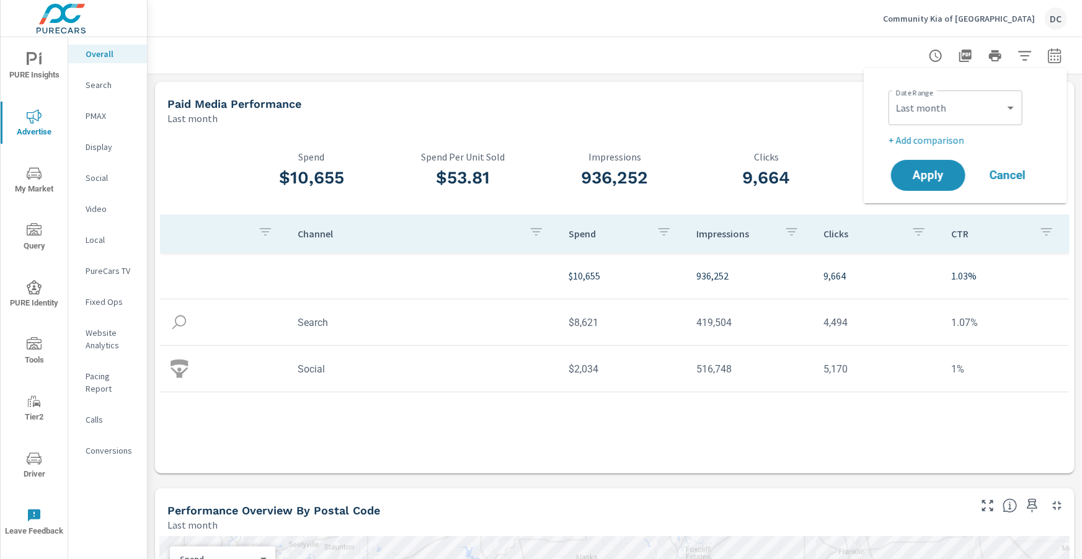
click at [955, 136] on p "+ Add comparison" at bounding box center [967, 140] width 159 height 15
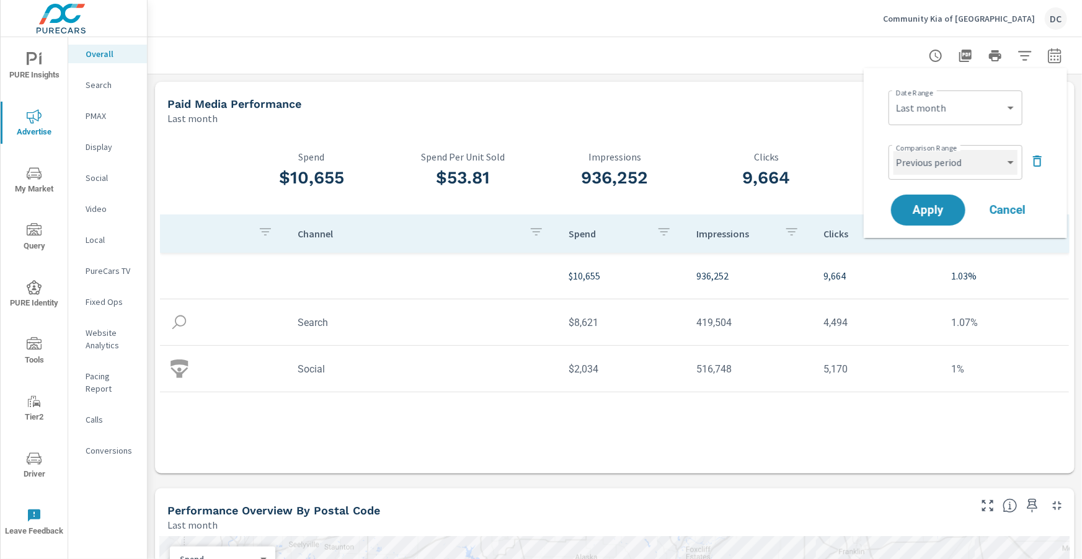
click at [960, 164] on select "Custom Previous period Previous month Previous year" at bounding box center [955, 162] width 124 height 25
click at [893, 150] on select "Custom Previous period Previous month Previous year" at bounding box center [955, 162] width 124 height 25
select select "Previous month"
click at [944, 205] on span "Apply" at bounding box center [928, 211] width 51 height 12
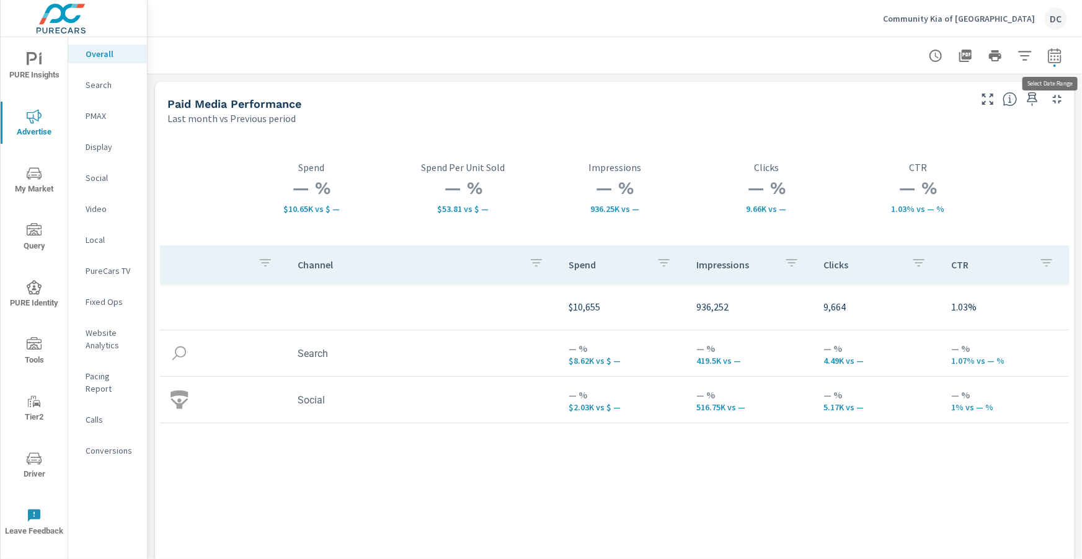
click at [1060, 57] on icon "button" at bounding box center [1054, 55] width 15 height 15
select select "Last month"
select select "Previous period"
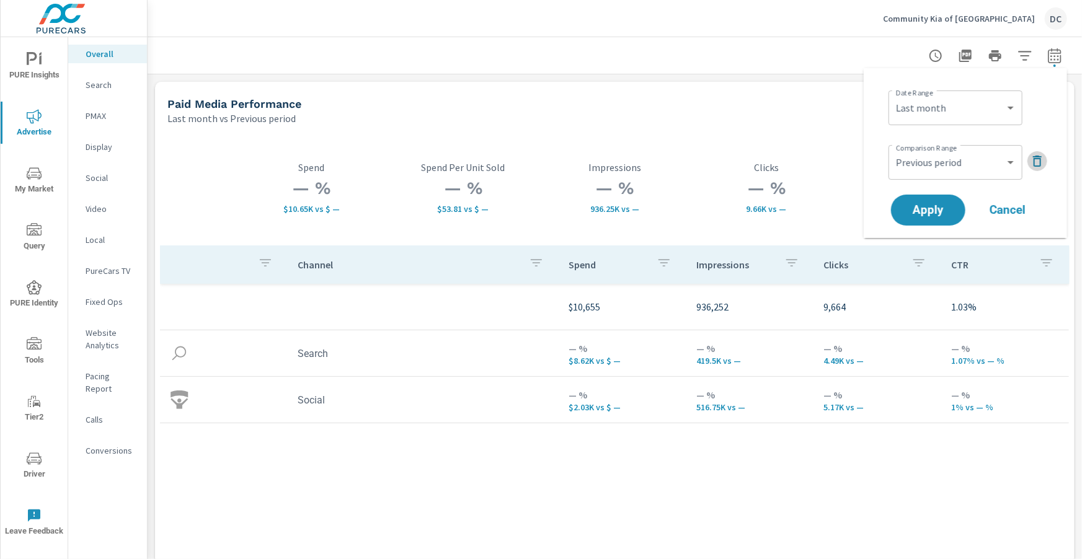
click at [1038, 154] on icon "button" at bounding box center [1037, 161] width 15 height 15
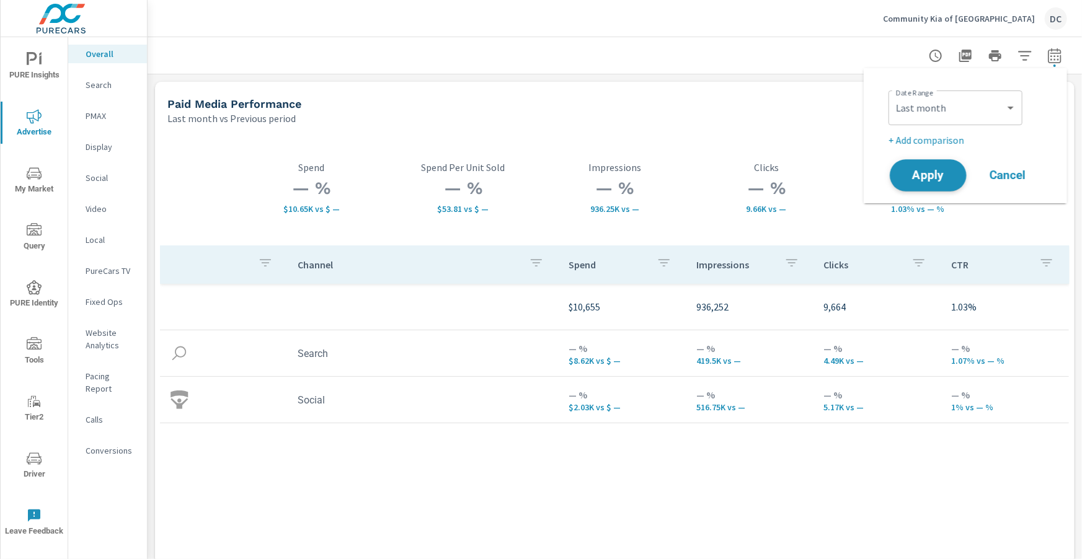
click at [957, 176] on button "Apply" at bounding box center [928, 175] width 77 height 32
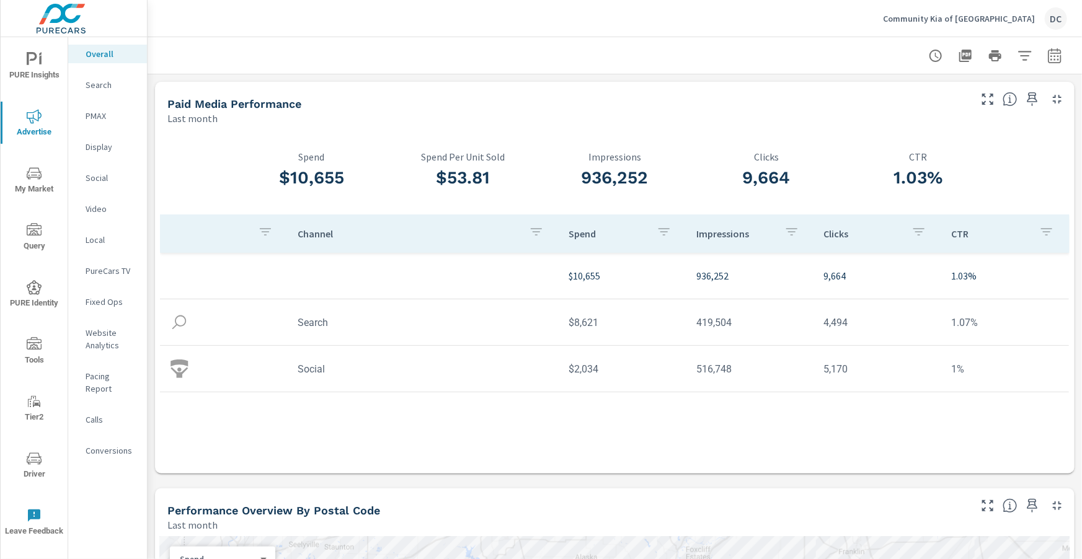
click at [102, 116] on p "PMAX" at bounding box center [111, 116] width 51 height 12
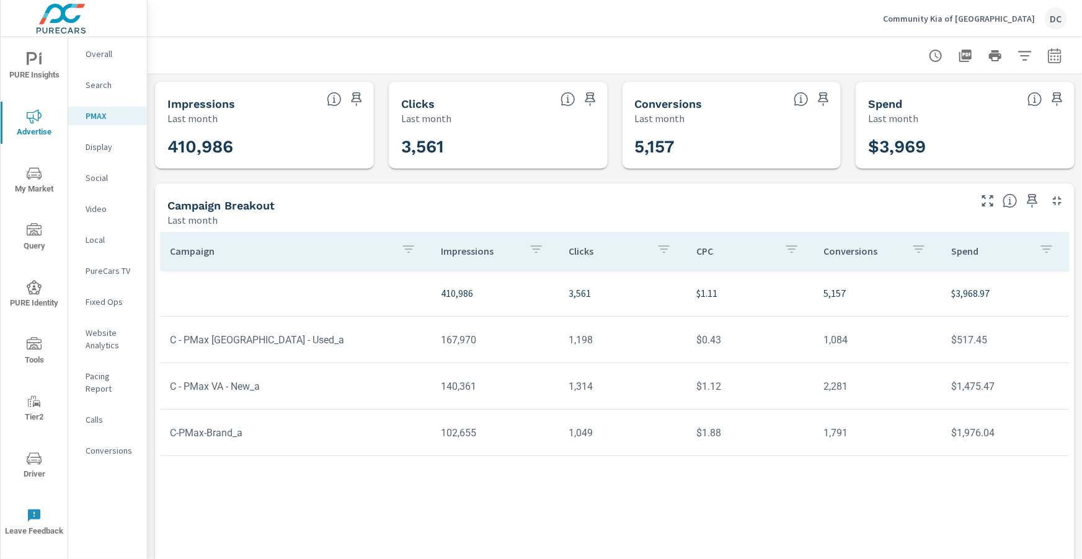
click at [102, 175] on p "Social" at bounding box center [111, 178] width 51 height 12
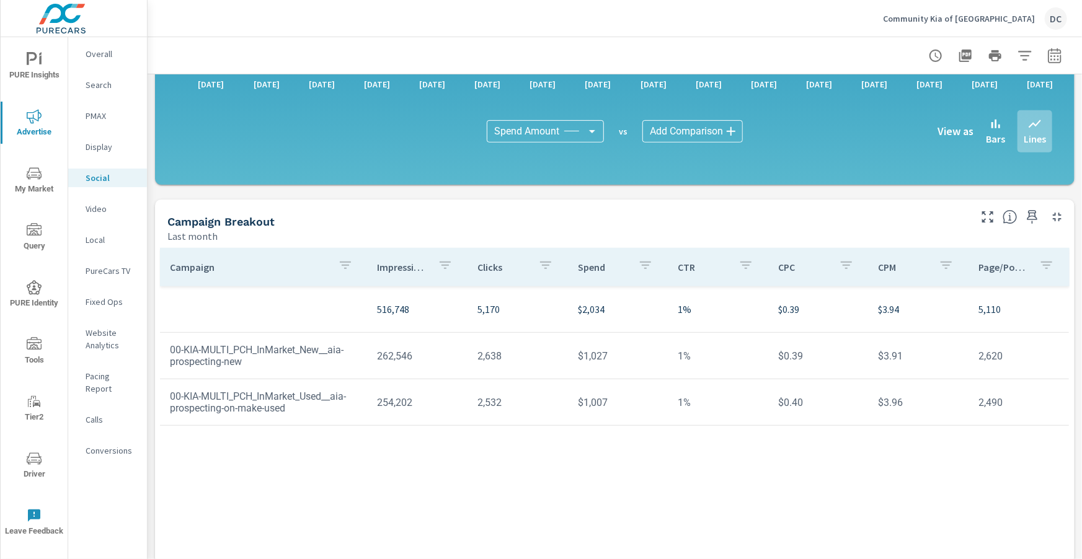
scroll to position [329, 0]
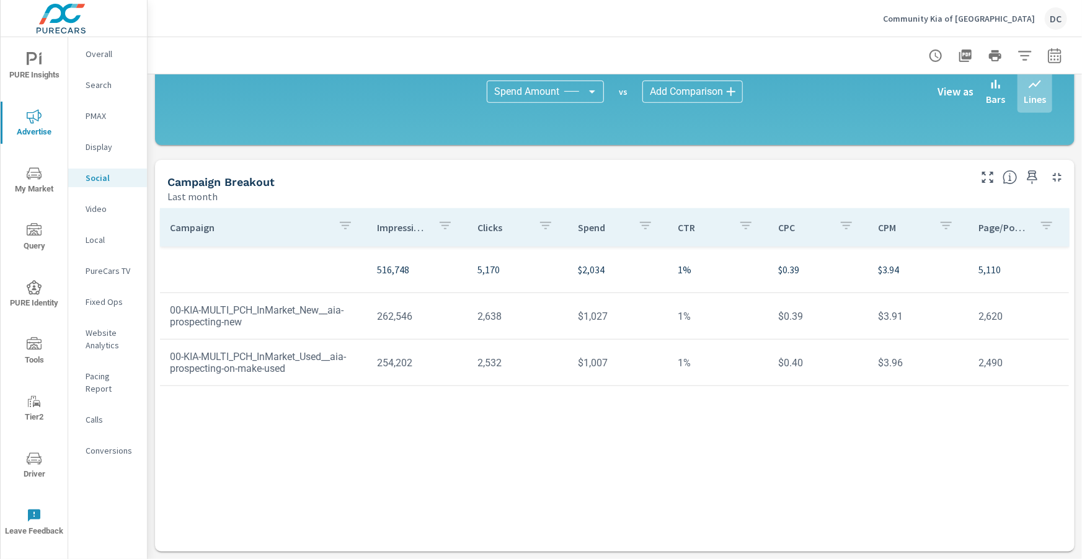
click at [101, 90] on p "Search" at bounding box center [111, 85] width 51 height 12
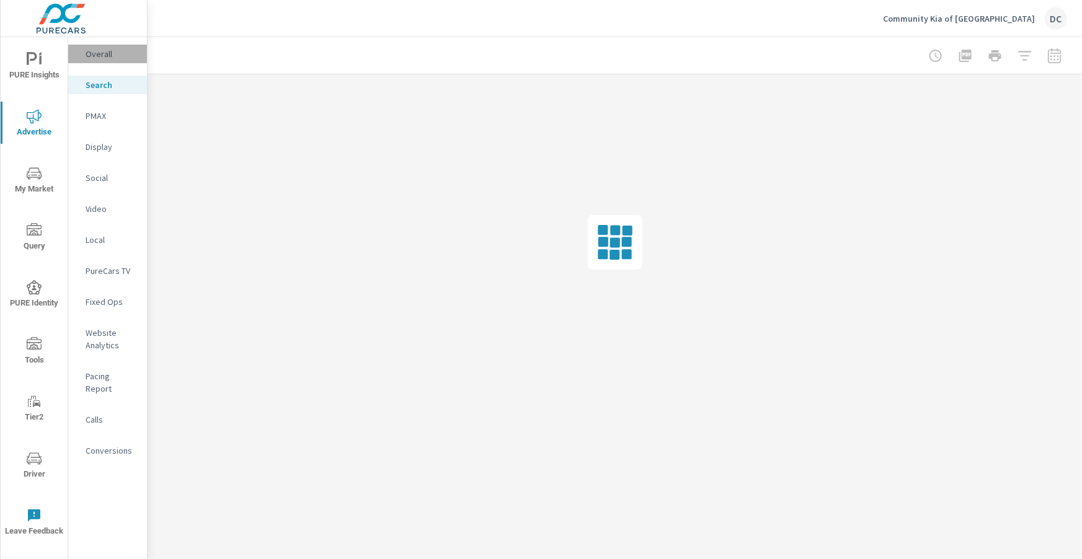
click at [92, 50] on p "Overall" at bounding box center [111, 54] width 51 height 12
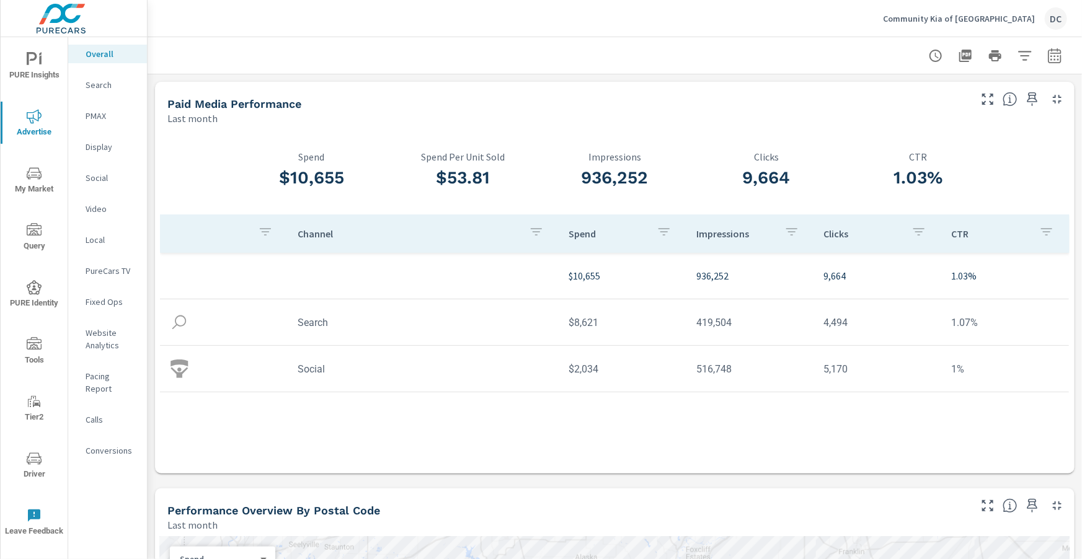
click at [47, 53] on span "PURE Insights" at bounding box center [34, 67] width 60 height 30
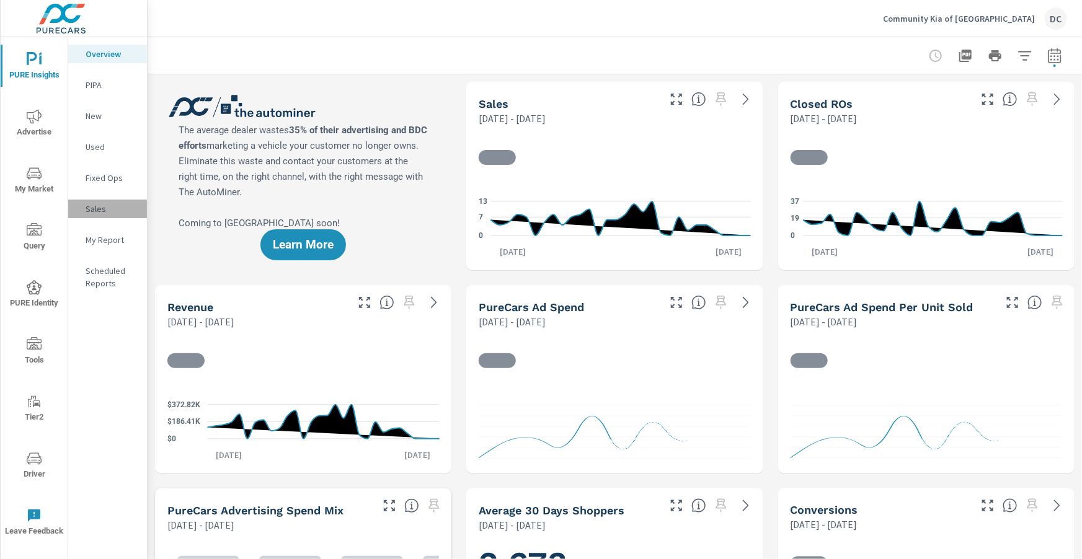
click at [102, 204] on p "Sales" at bounding box center [111, 209] width 51 height 12
